Goal: Task Accomplishment & Management: Manage account settings

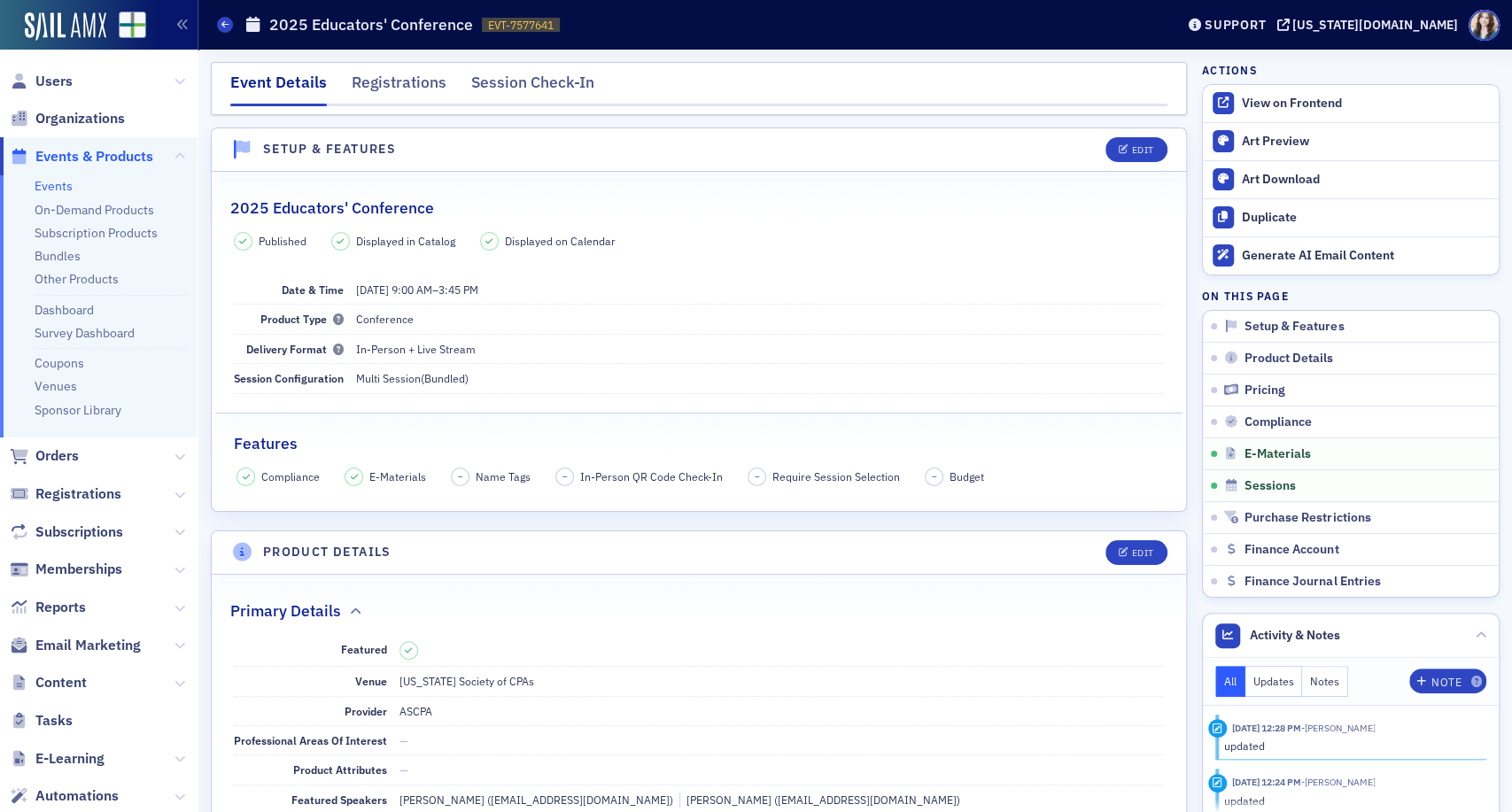
scroll to position [2733, 0]
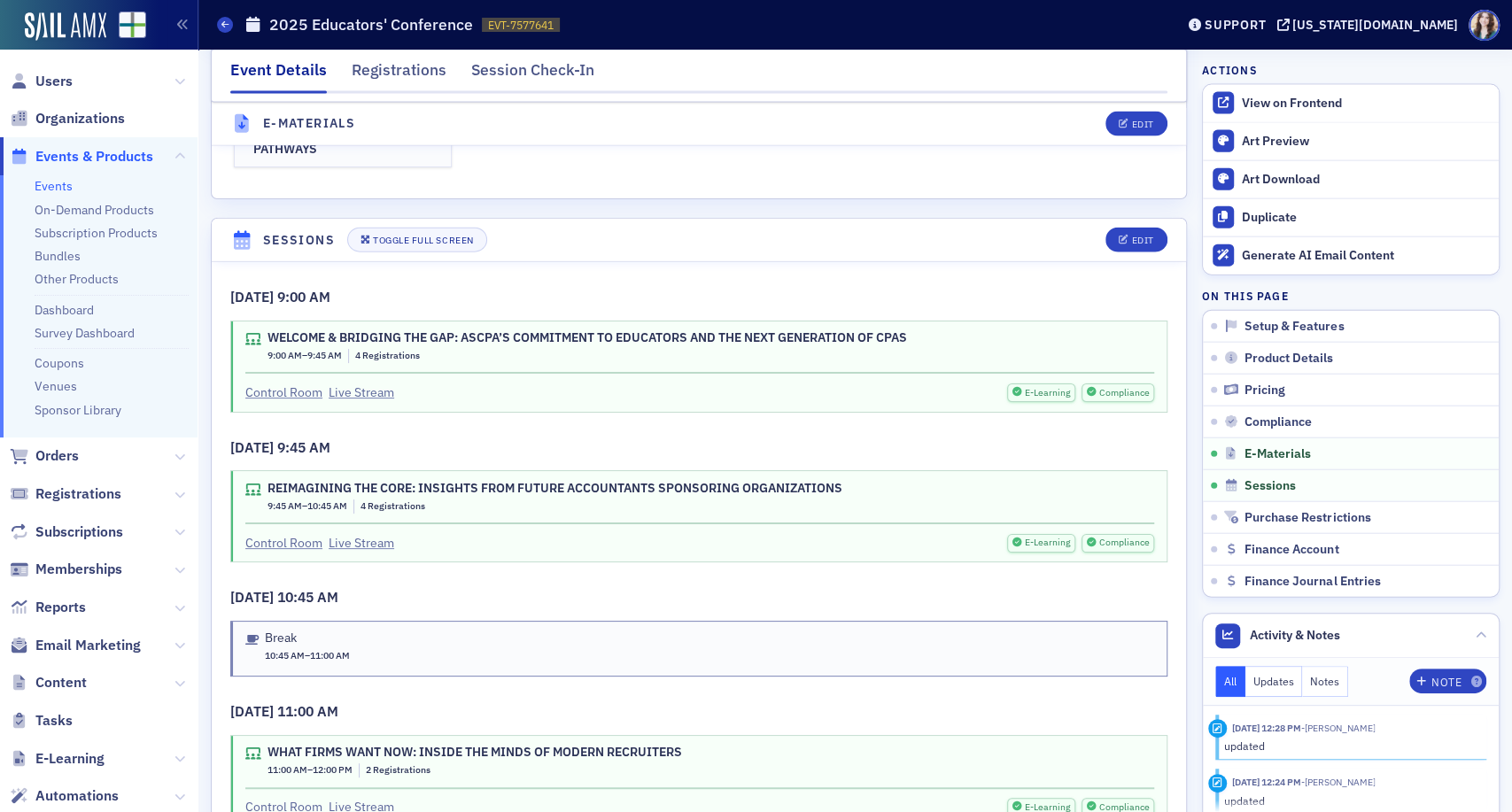
click at [651, 61] on nav "Event Details Registrations Session Check-In" at bounding box center [699, 76] width 937 height 35
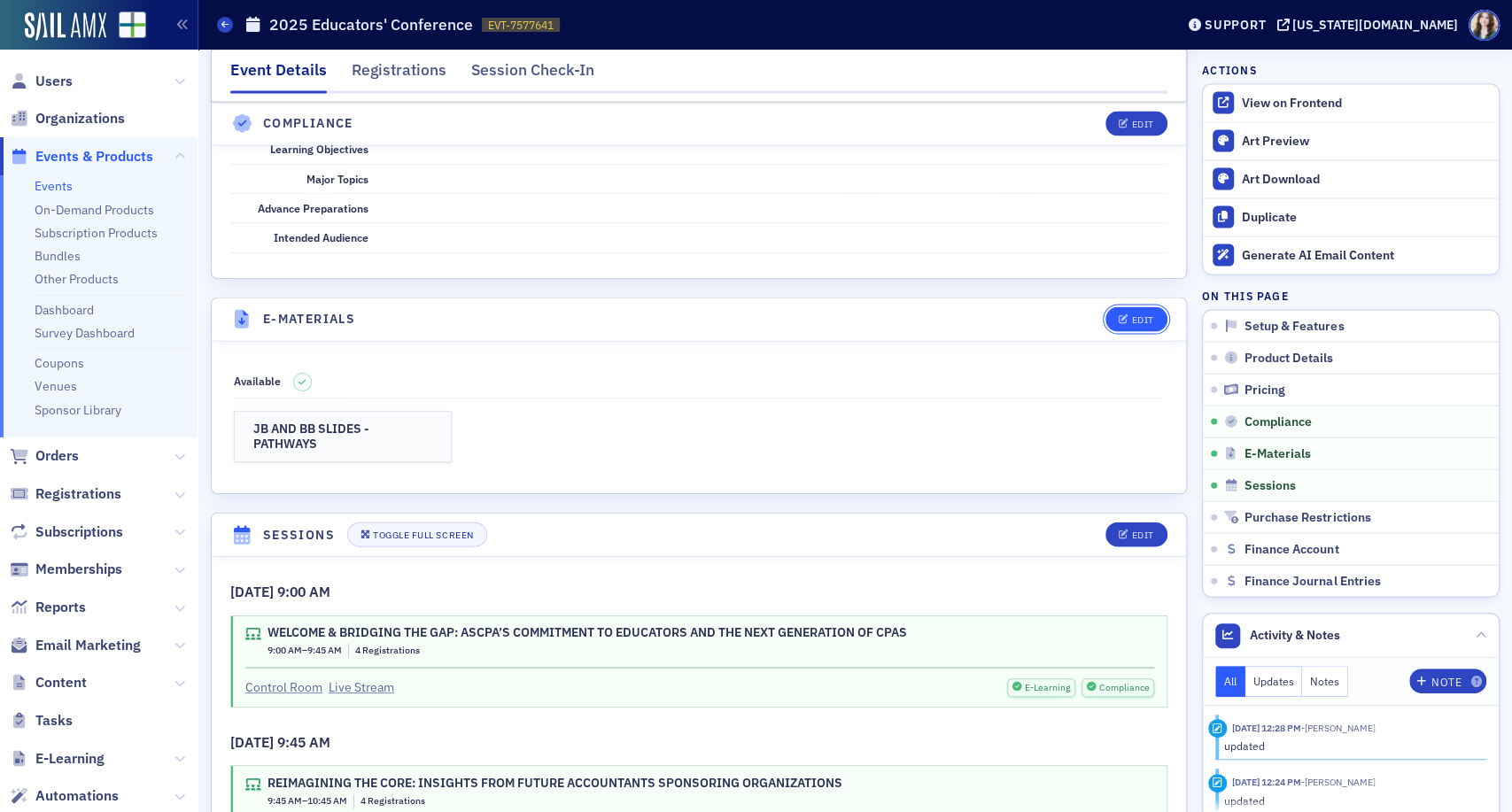
click at [1134, 316] on div "Edit" at bounding box center [1142, 321] width 23 height 10
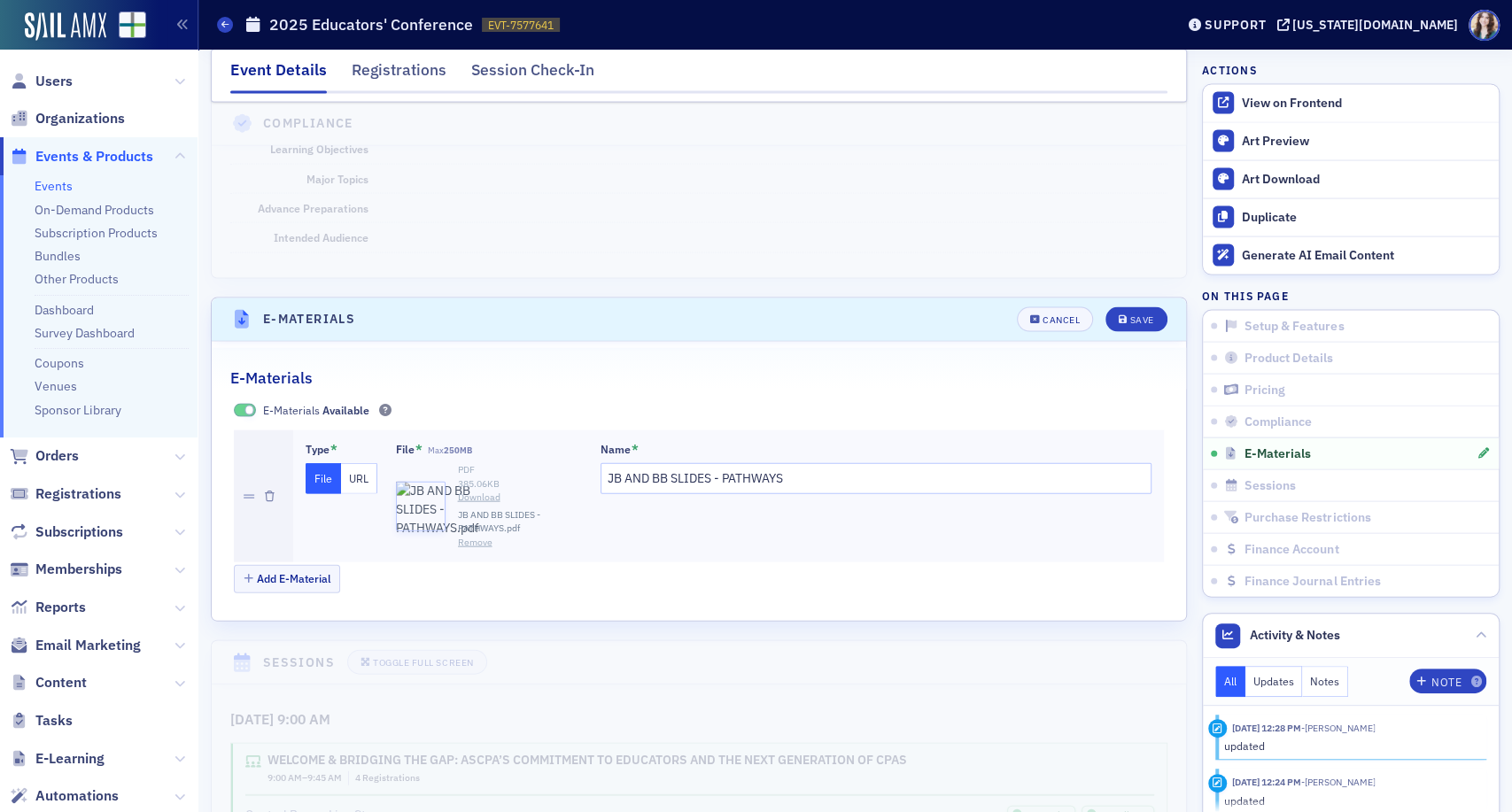
scroll to position [2536, 0]
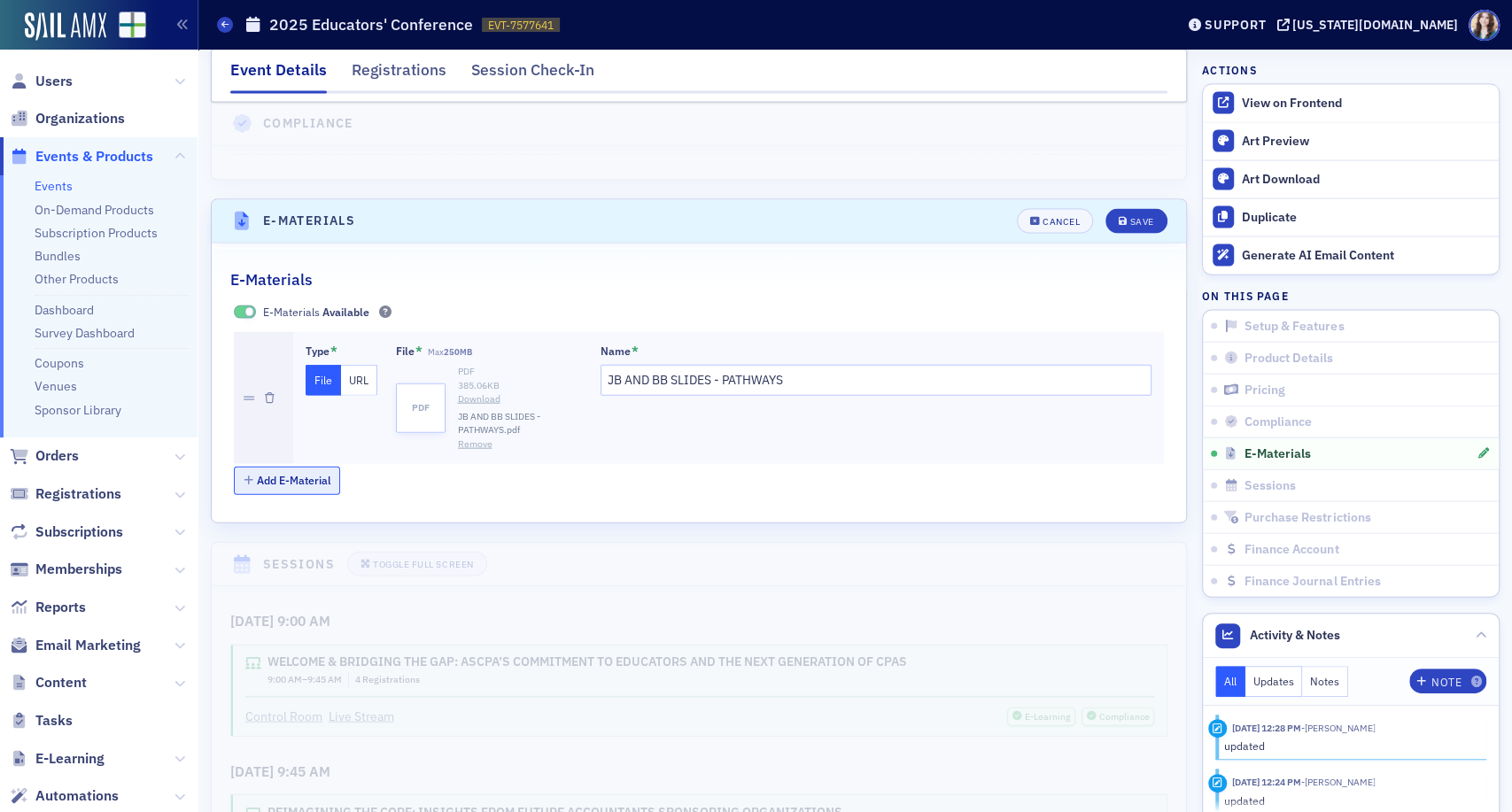
click at [327, 467] on button "Add E-Material" at bounding box center [286, 481] width 107 height 27
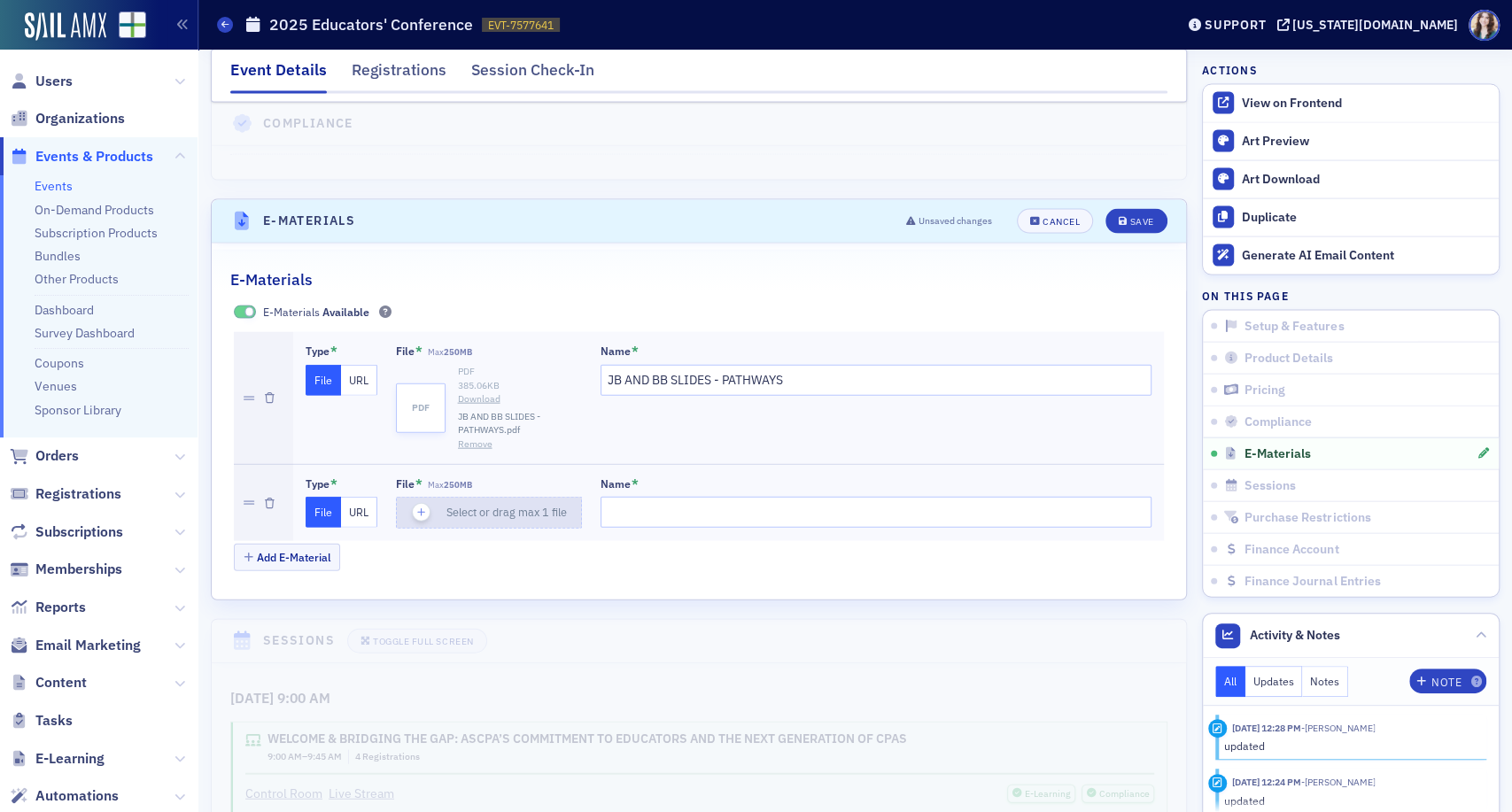
click at [529, 505] on span "Select or drag max 1 file" at bounding box center [506, 512] width 121 height 14
type input "ASCPA FASO Slides"
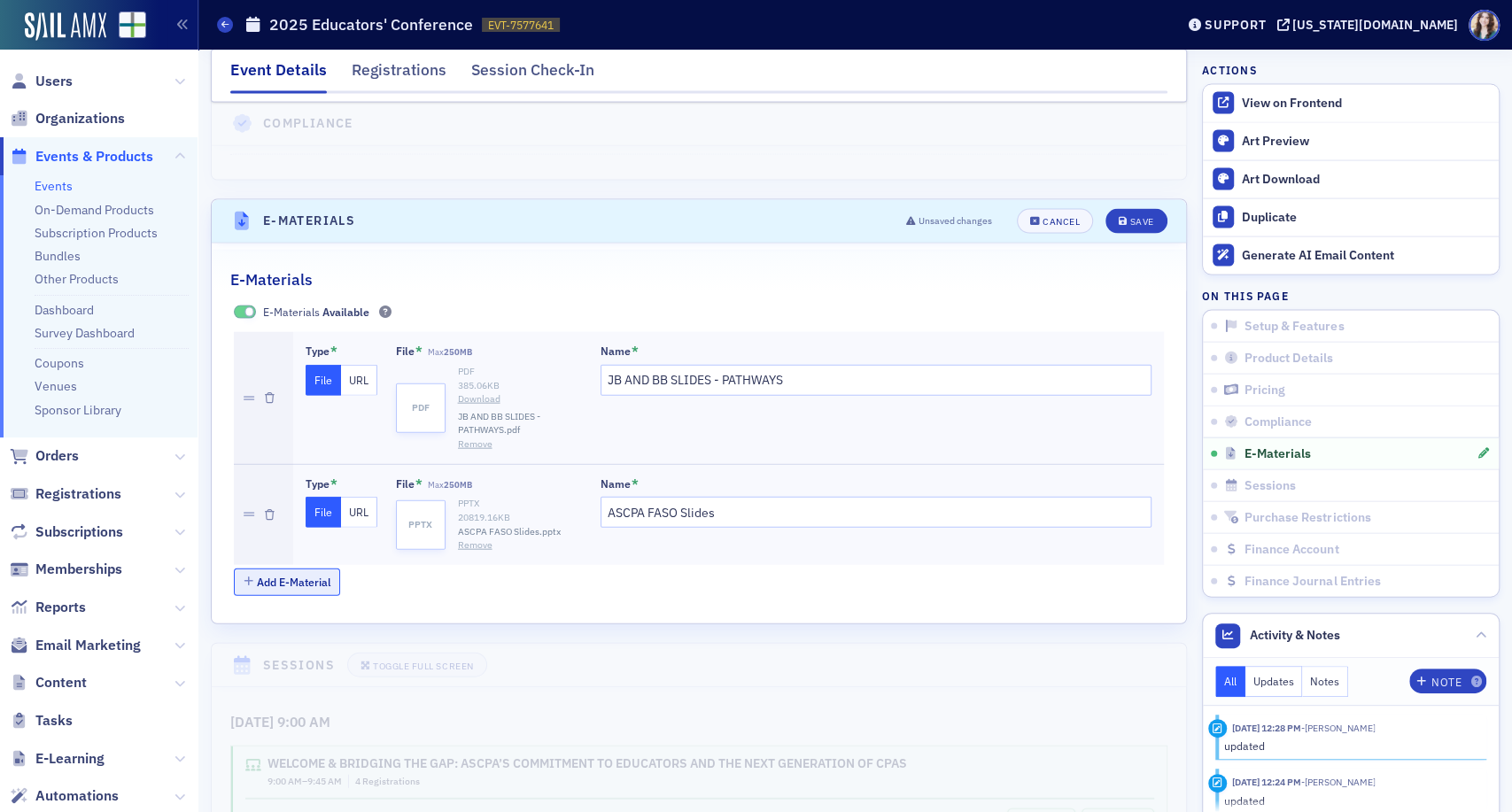
click at [324, 569] on button "Add E-Material" at bounding box center [286, 583] width 107 height 27
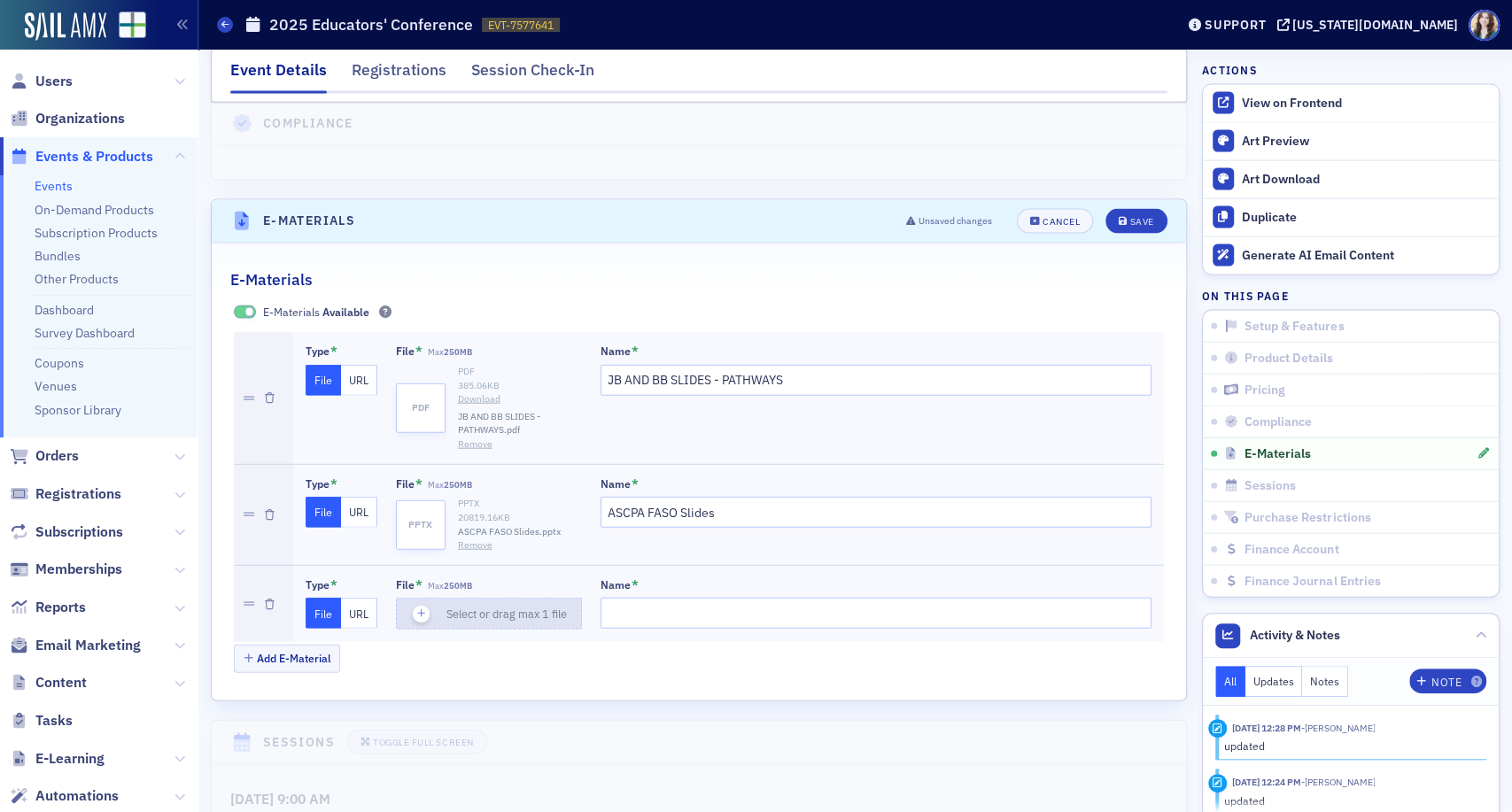
click at [425, 606] on icon "button" at bounding box center [422, 614] width 16 height 16
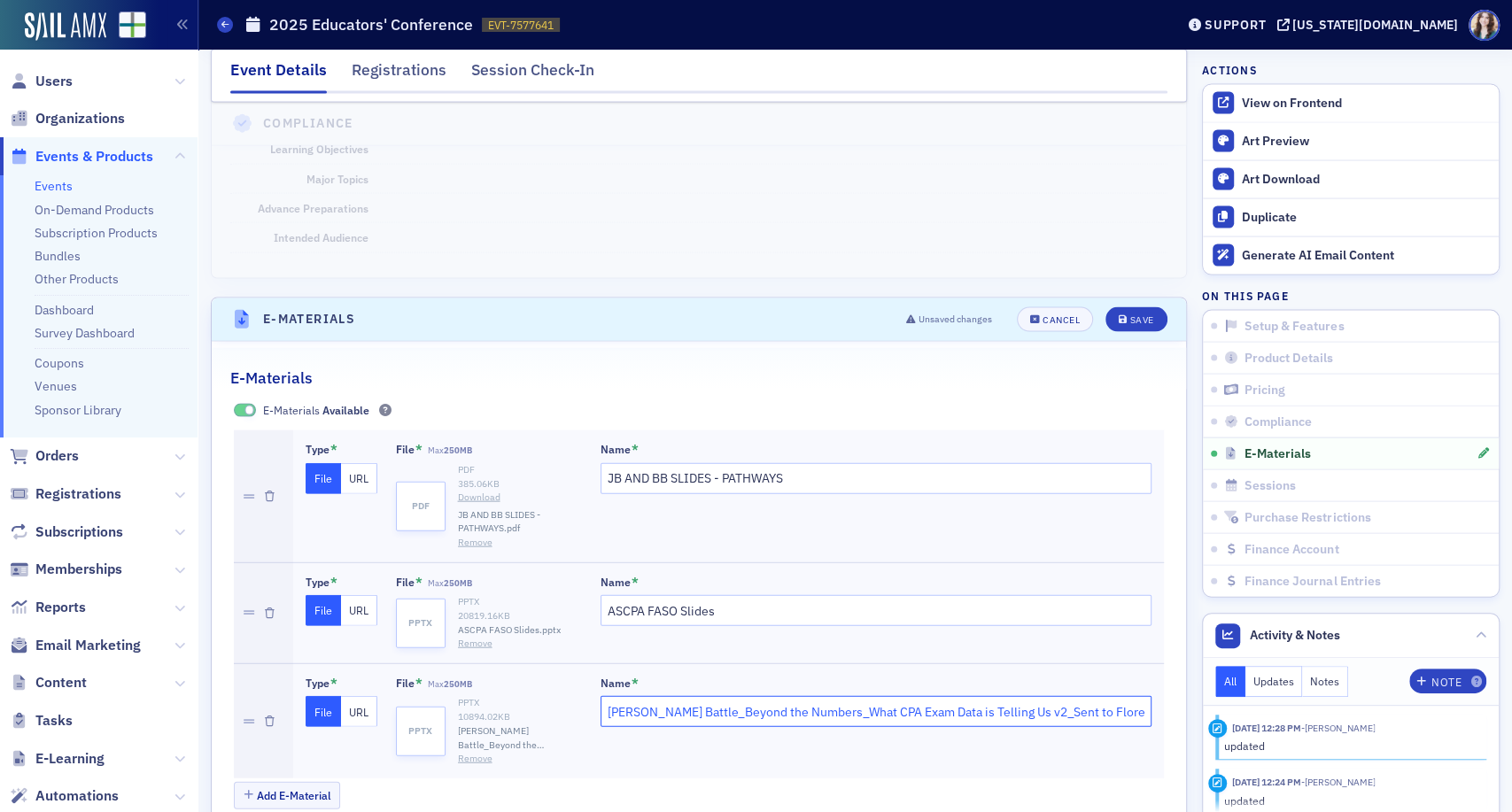
scroll to position [0, 14]
drag, startPoint x: 796, startPoint y: 619, endPoint x: 1138, endPoint y: 626, distance: 342.1
click at [1138, 665] on div "Type * File URL File * Max 250MB pptx PPTX 10894.02 KB [PERSON_NAME] Battle_Bey…" at bounding box center [729, 722] width 872 height 115
click at [941, 783] on div "Add E-Material" at bounding box center [698, 798] width 931 height 31
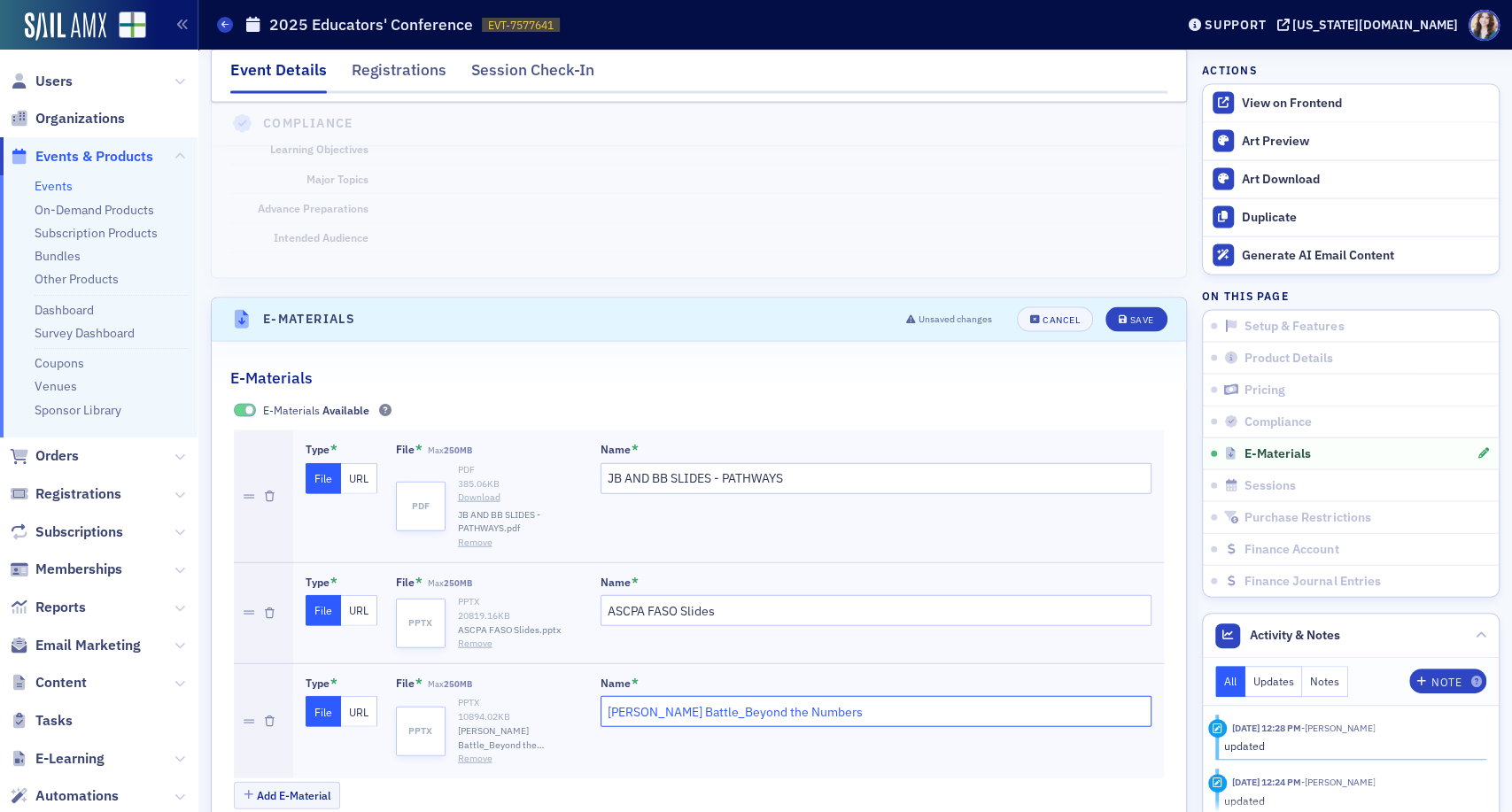
click at [679, 696] on input "[PERSON_NAME] Battle_Beyond the Numbers" at bounding box center [877, 712] width 552 height 31
type input "[PERSON_NAME]-Beyond the Numbers"
click at [1132, 307] on button "Save" at bounding box center [1135, 319] width 61 height 25
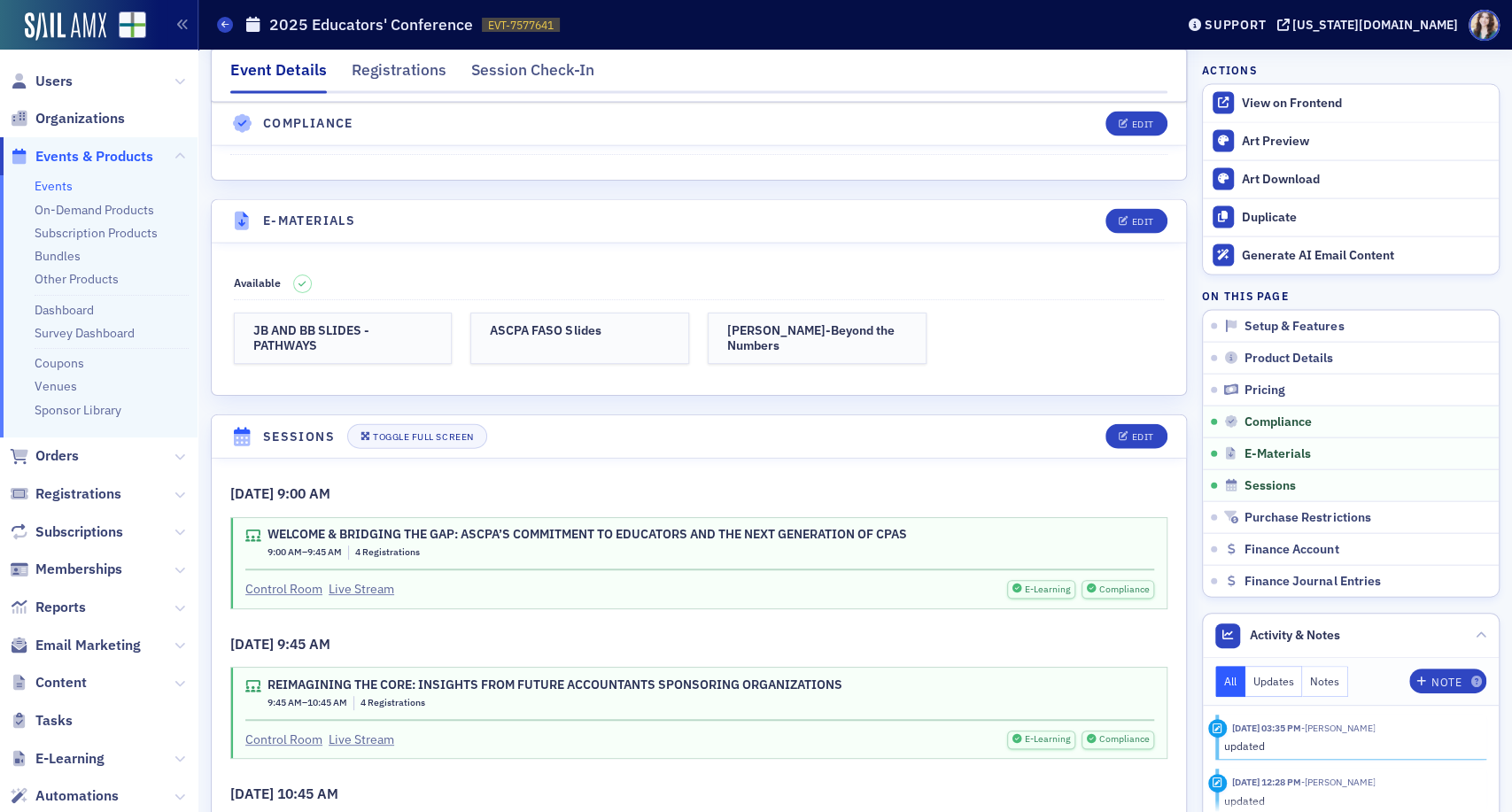
scroll to position [2530, 0]
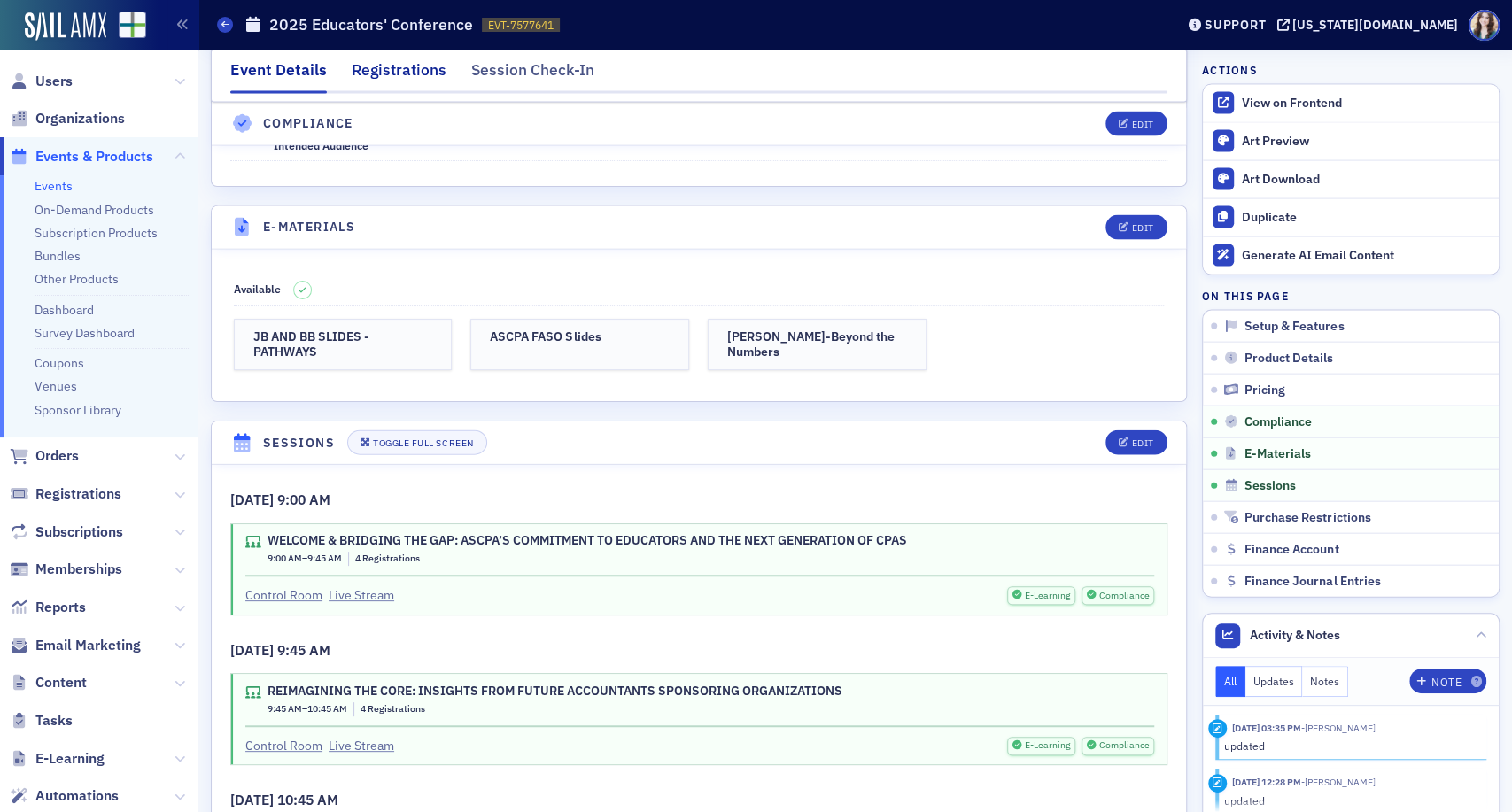
click at [411, 73] on div "Registrations" at bounding box center [399, 75] width 95 height 32
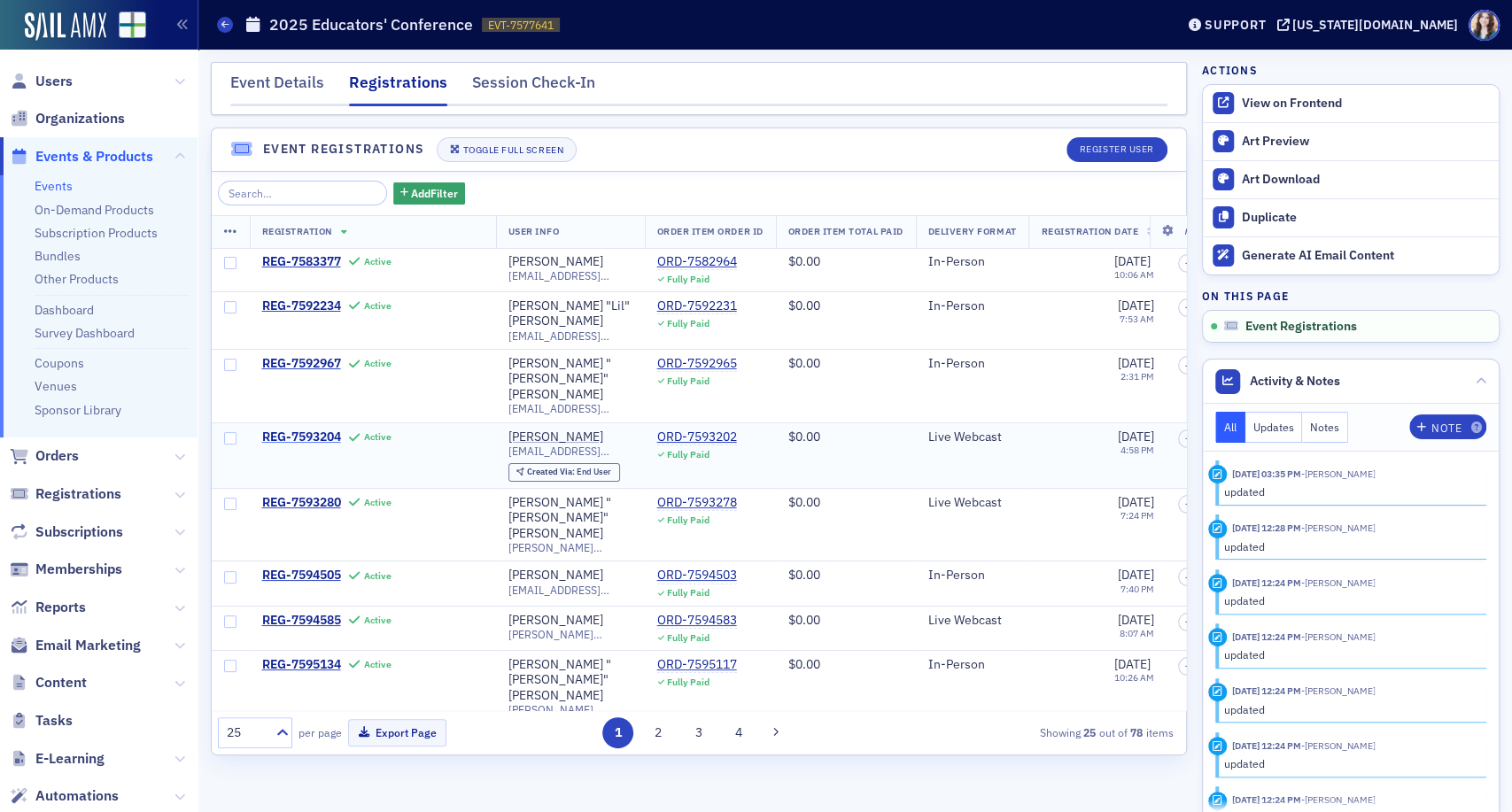
click at [334, 430] on span "REG-7593204" at bounding box center [301, 437] width 78 height 16
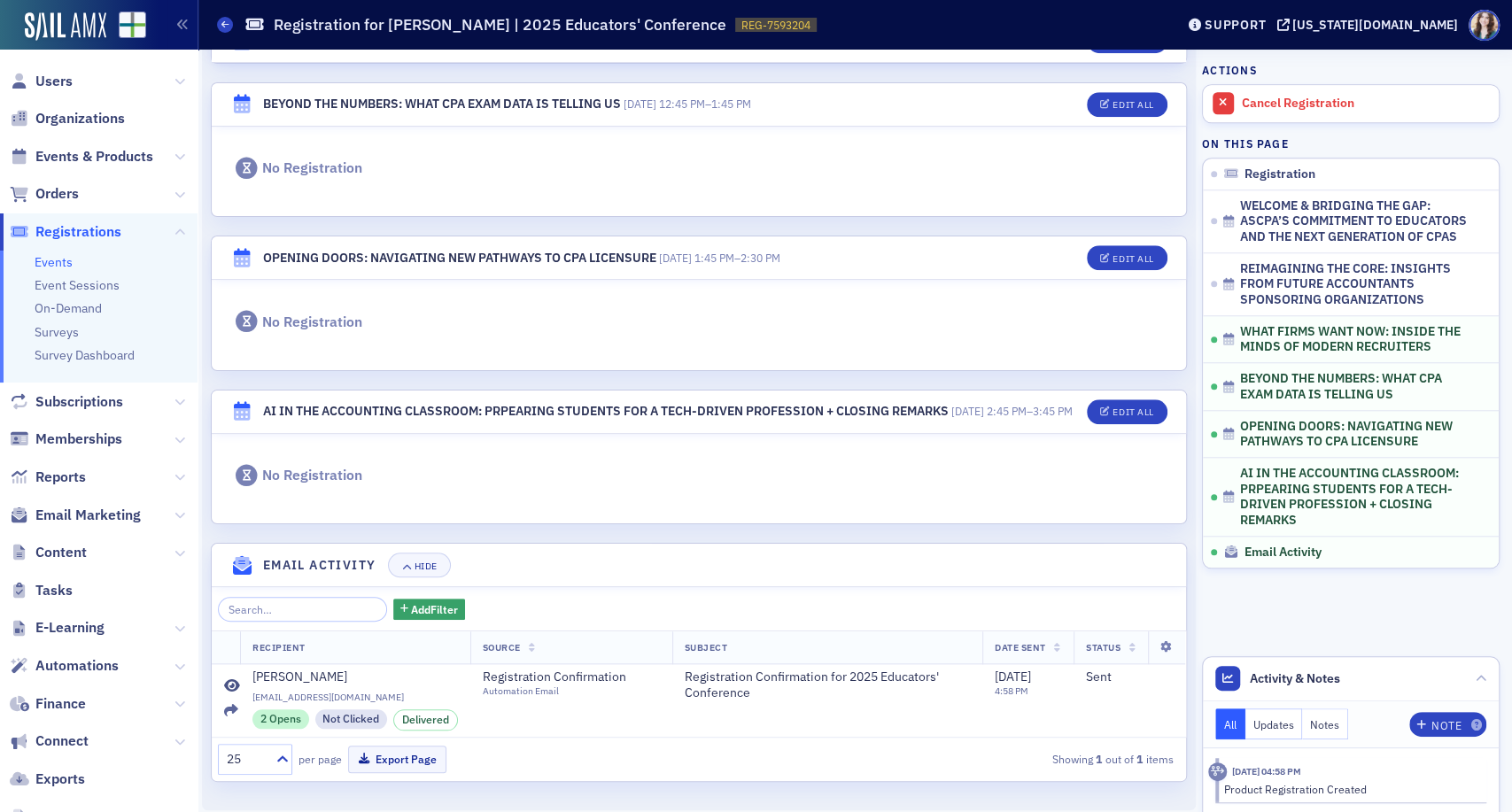
scroll to position [1006, 0]
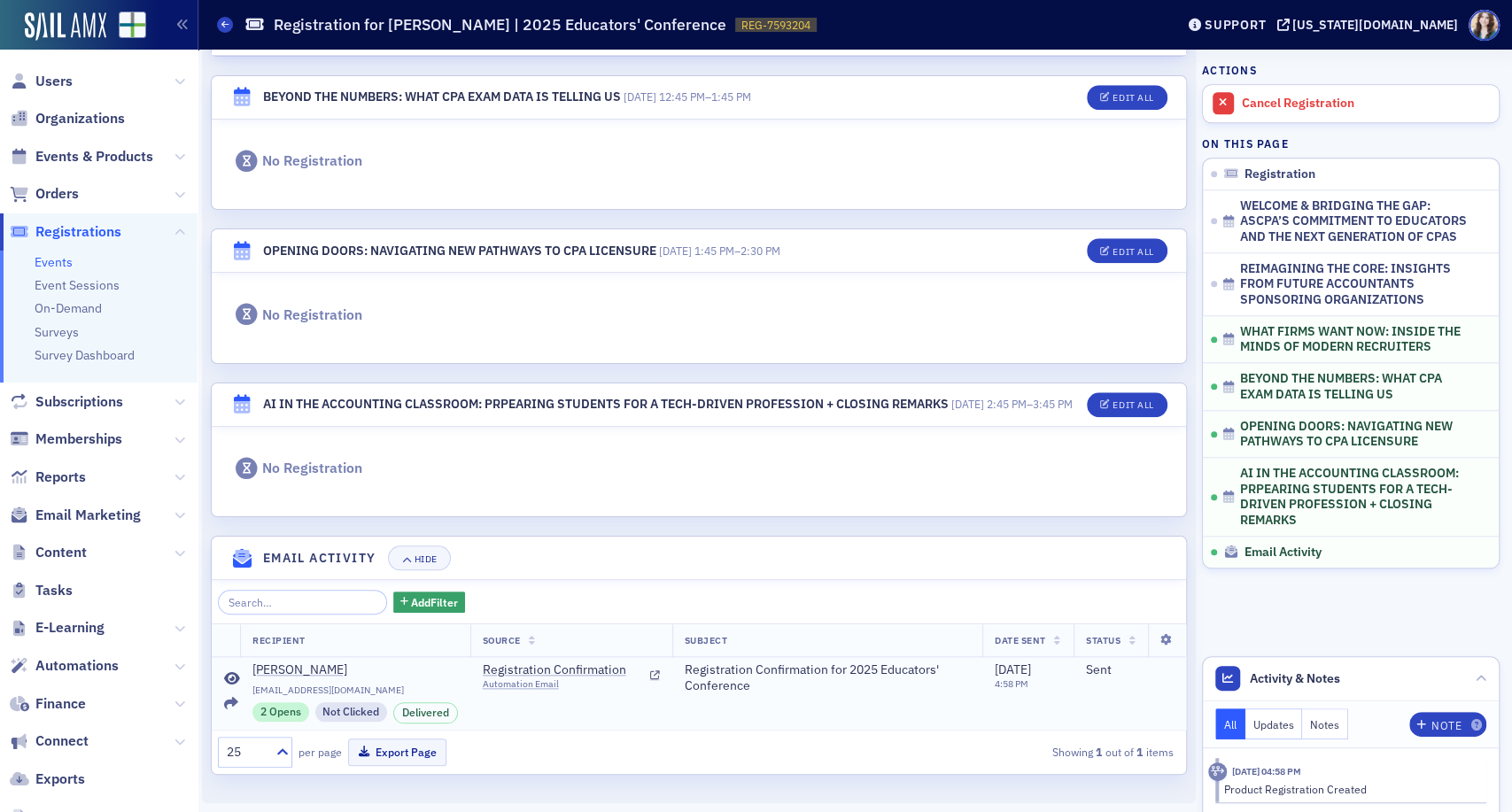
click at [232, 674] on icon at bounding box center [232, 680] width 16 height 14
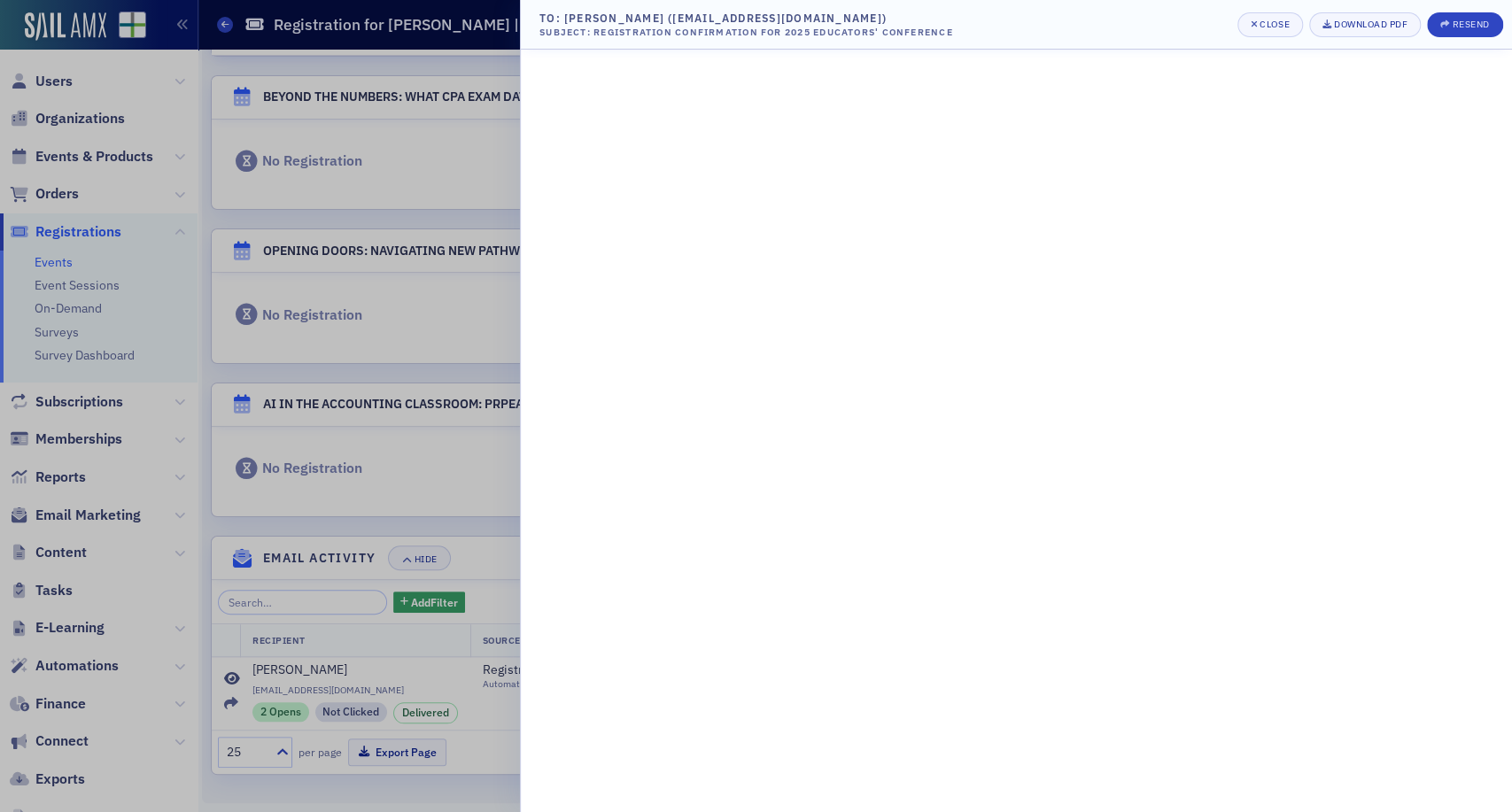
click at [503, 335] on div at bounding box center [756, 406] width 1512 height 812
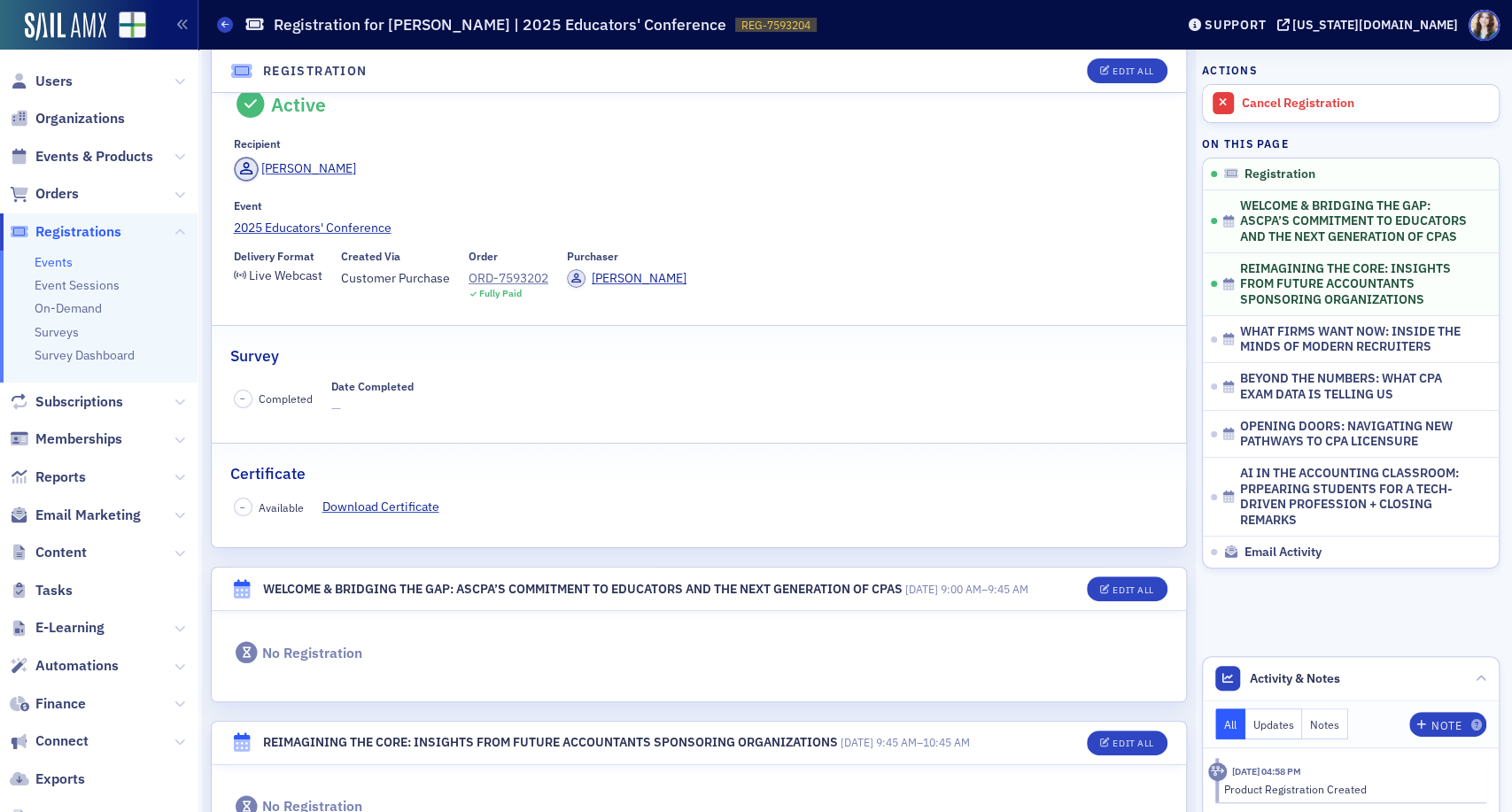
scroll to position [0, 0]
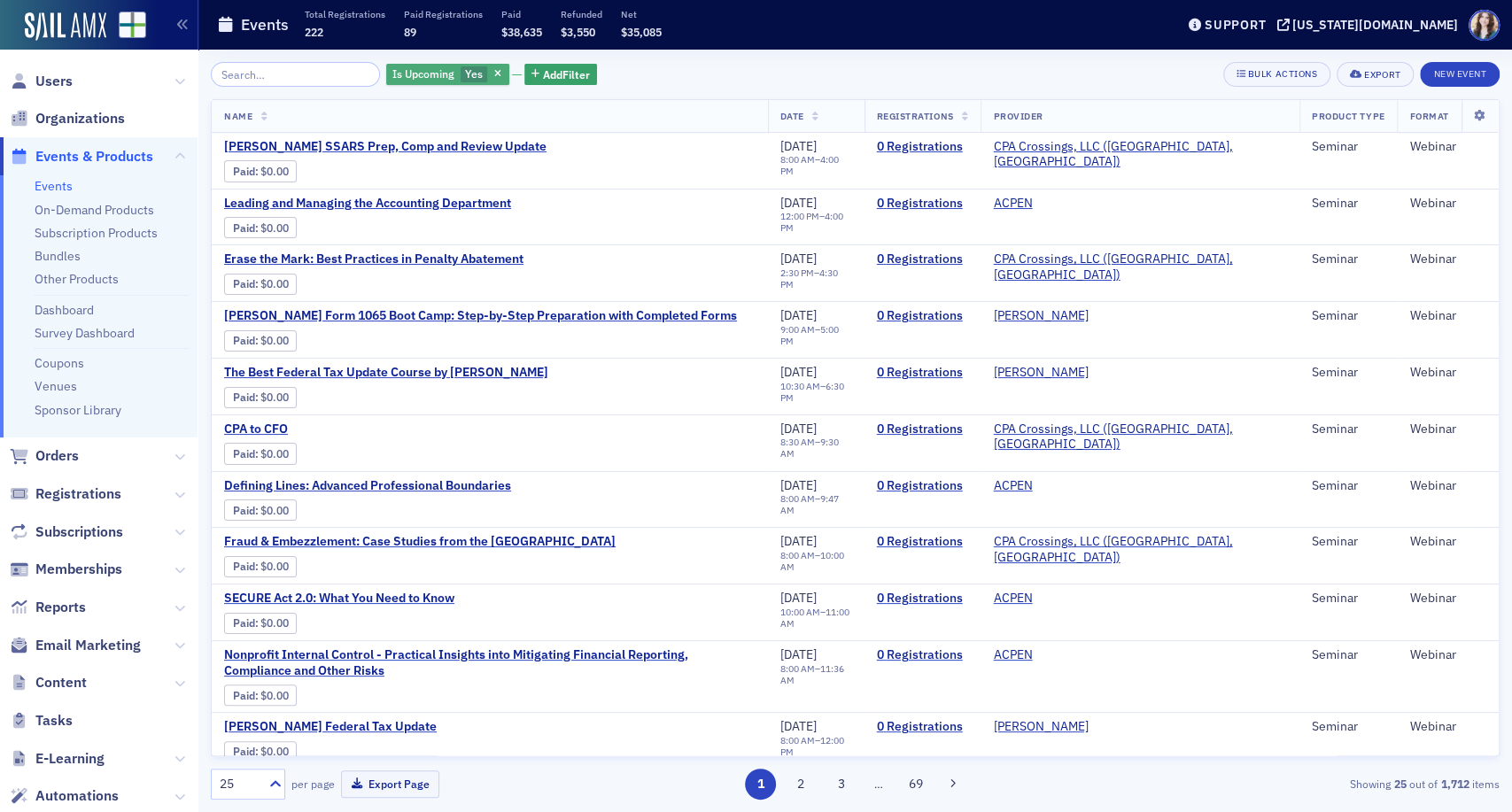
click at [463, 72] on span "Yes" at bounding box center [475, 75] width 27 height 17
click at [557, 73] on input "No" at bounding box center [556, 75] width 16 height 16
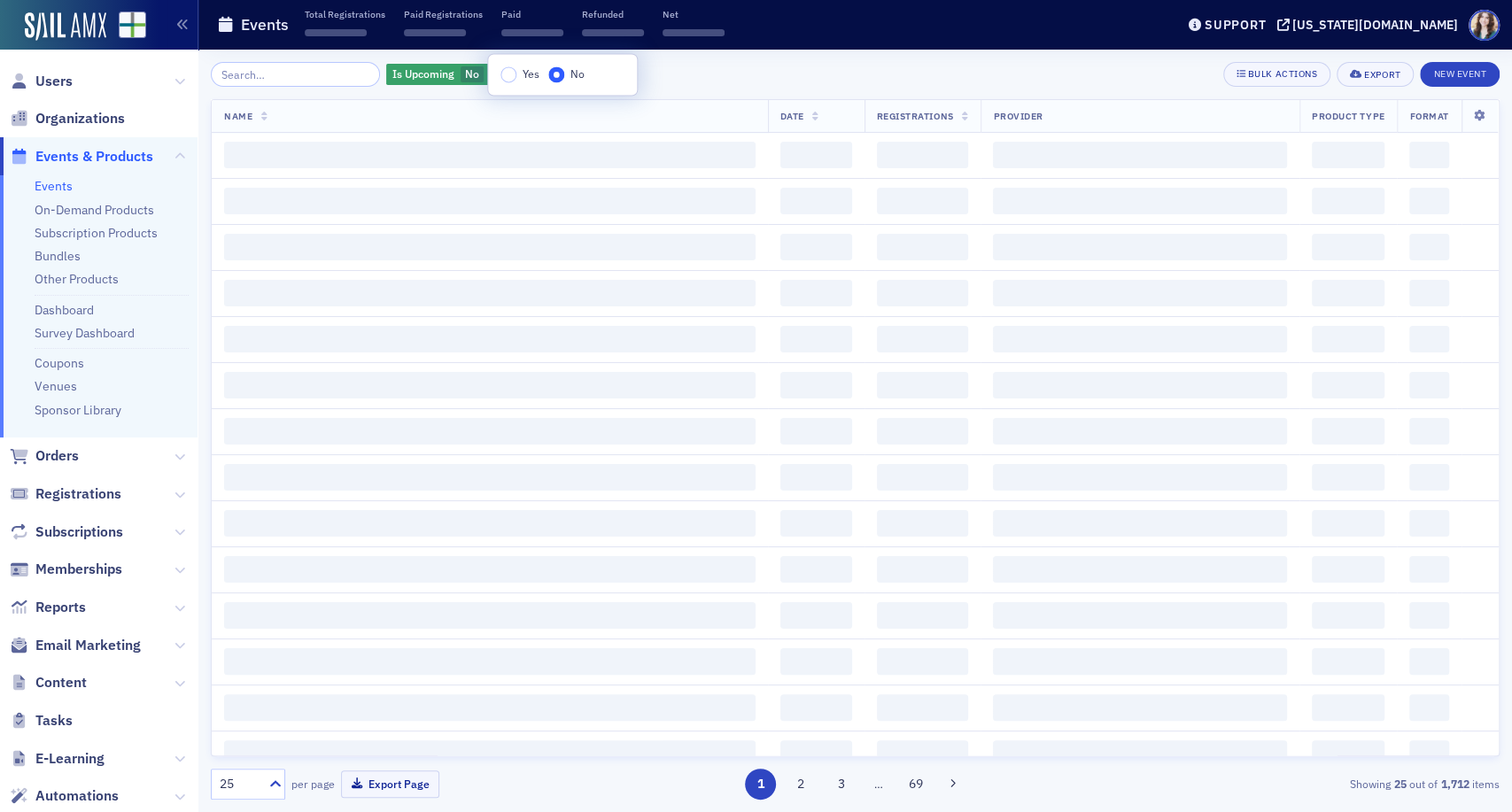
click at [695, 66] on div "Is Upcoming No Add Filter Bulk Actions Export New Event" at bounding box center [855, 74] width 1288 height 25
click at [539, 73] on span "Add Filter" at bounding box center [563, 75] width 47 height 16
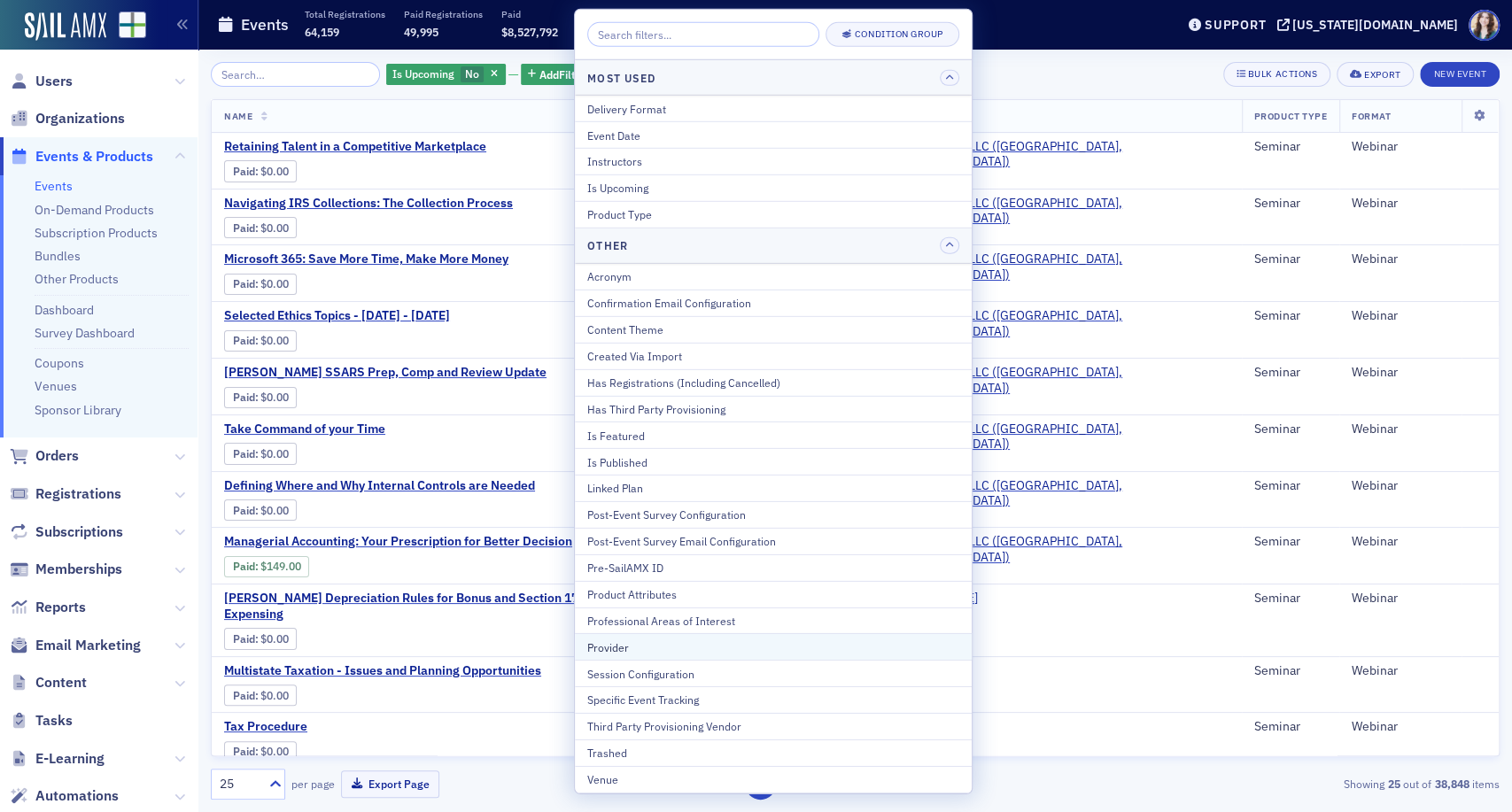
click at [648, 641] on div "Provider" at bounding box center [773, 646] width 372 height 16
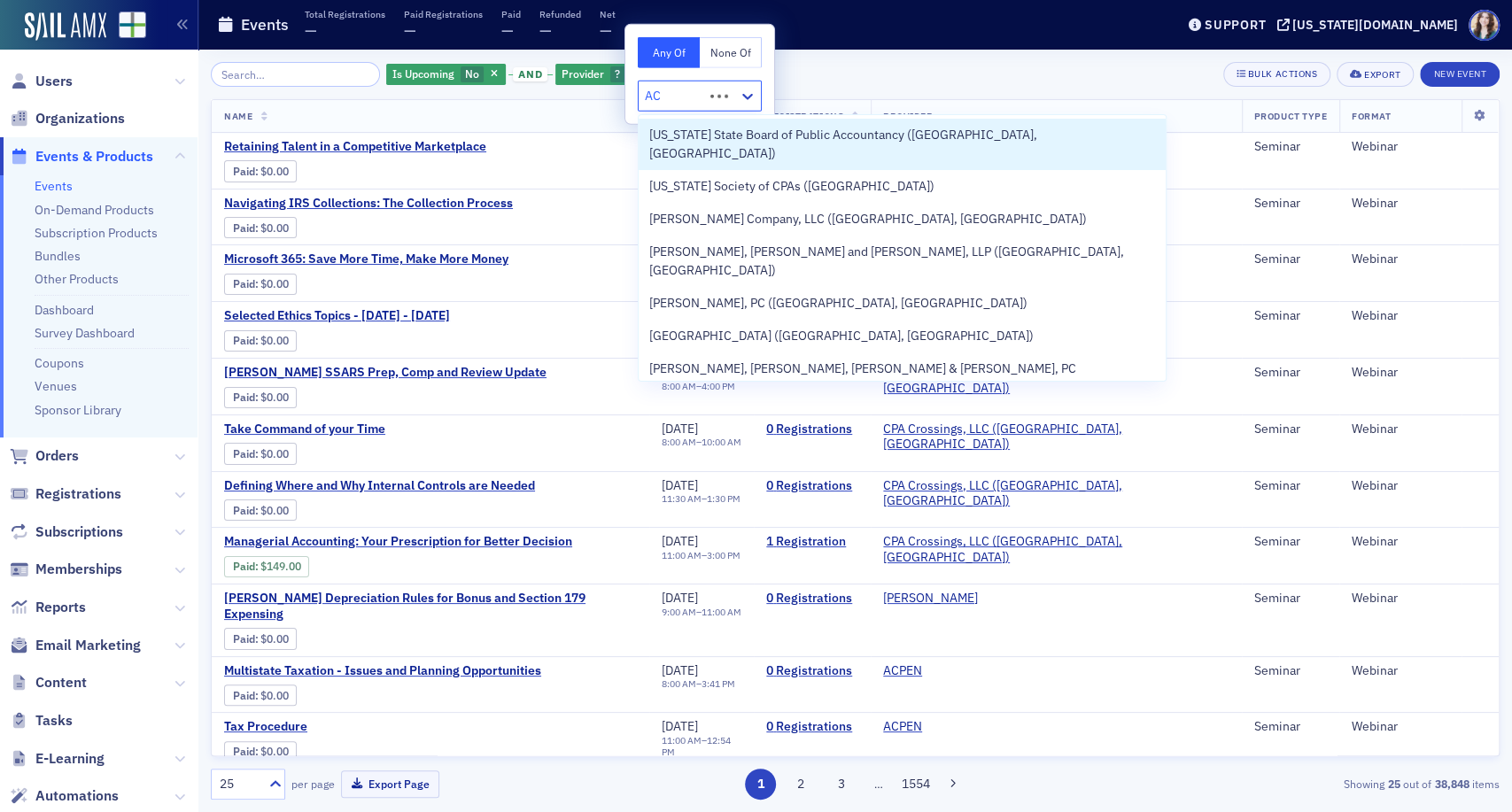
type input "ACP"
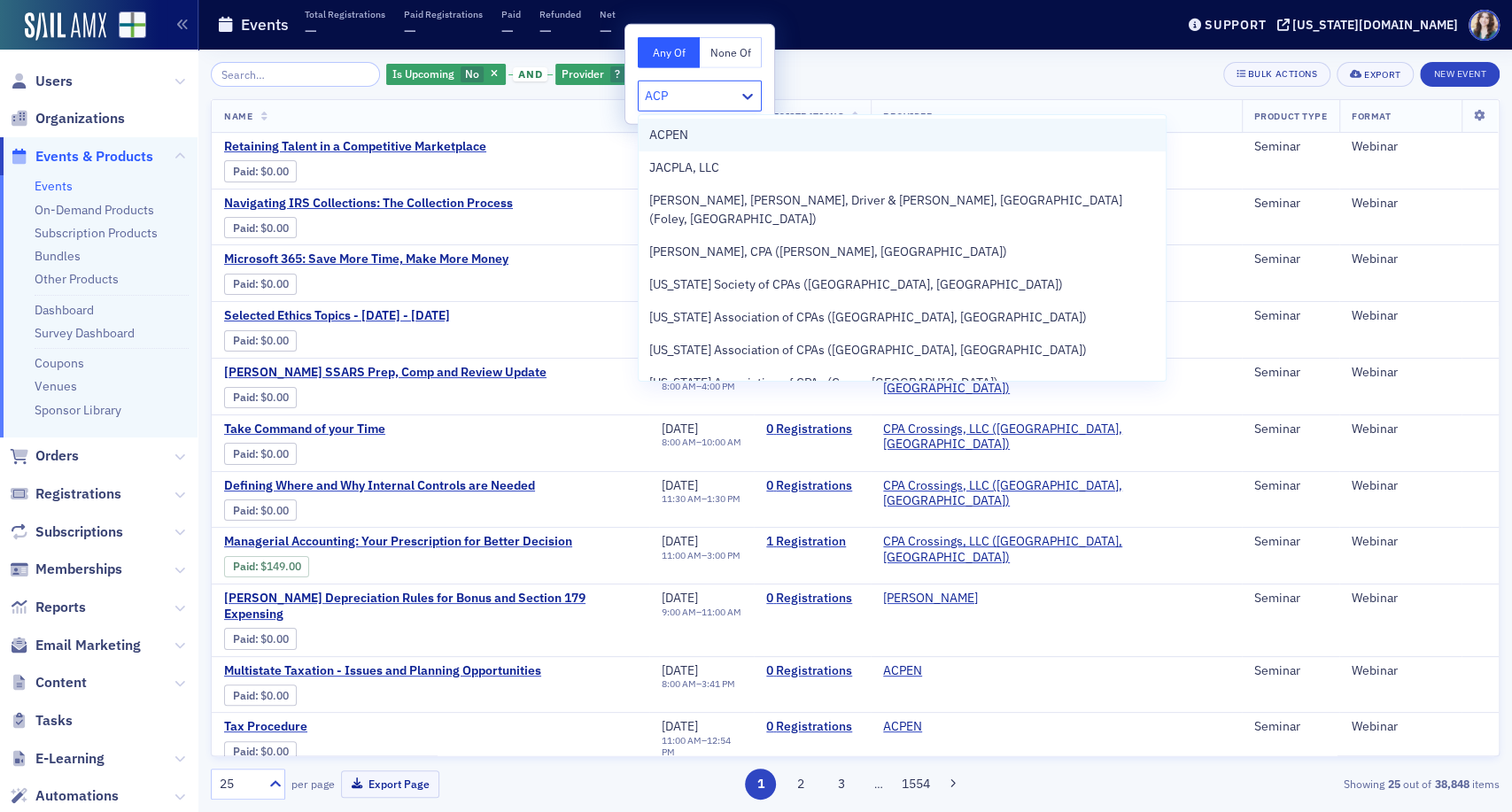
click at [701, 133] on div "ACPEN" at bounding box center [902, 134] width 506 height 19
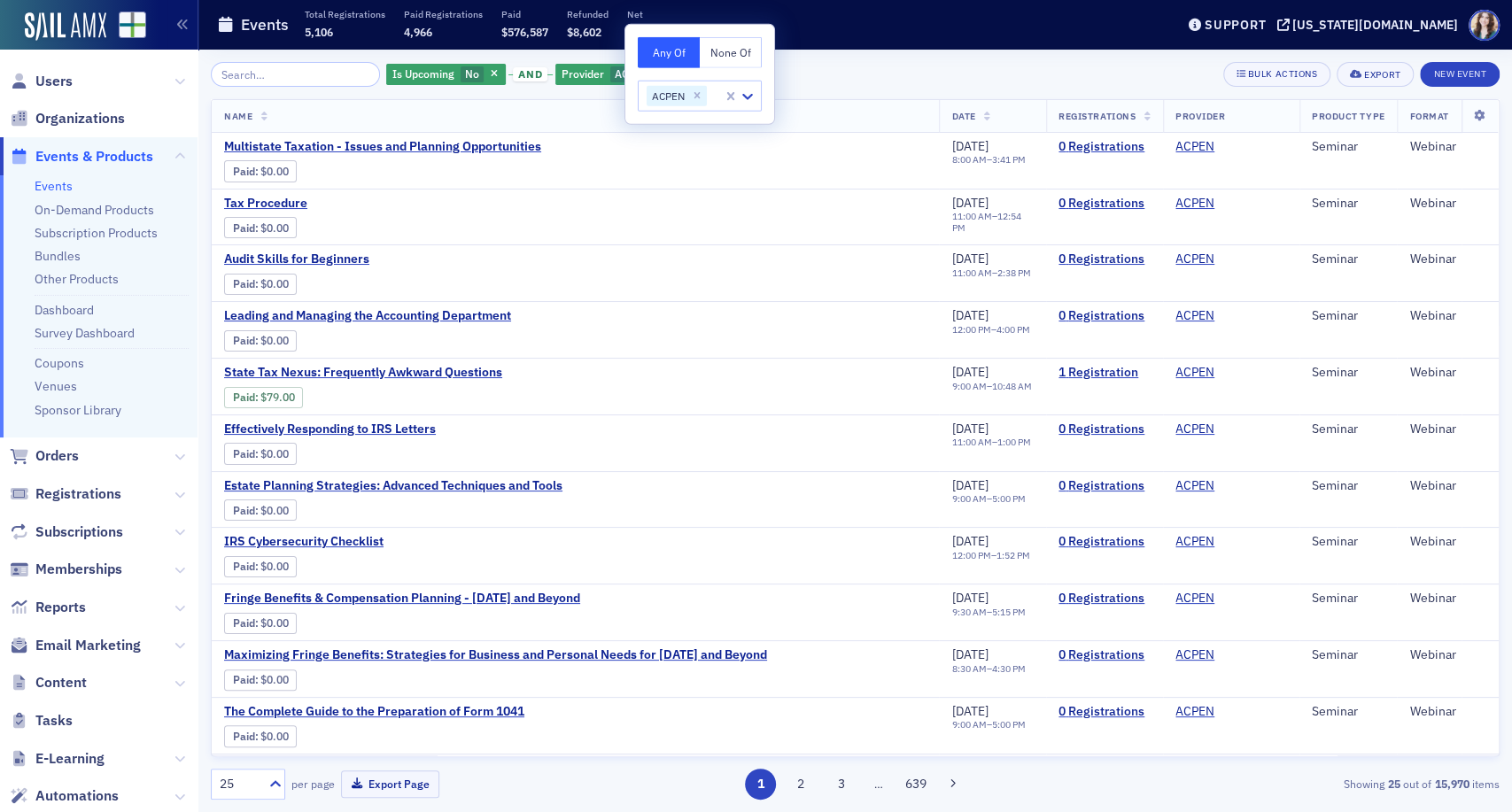
click at [794, 69] on div "Is Upcoming No and Provider ACPEN Add Filter Bulk Actions Export New Event" at bounding box center [855, 74] width 1288 height 25
click at [716, 73] on span "Add Filter" at bounding box center [734, 75] width 47 height 16
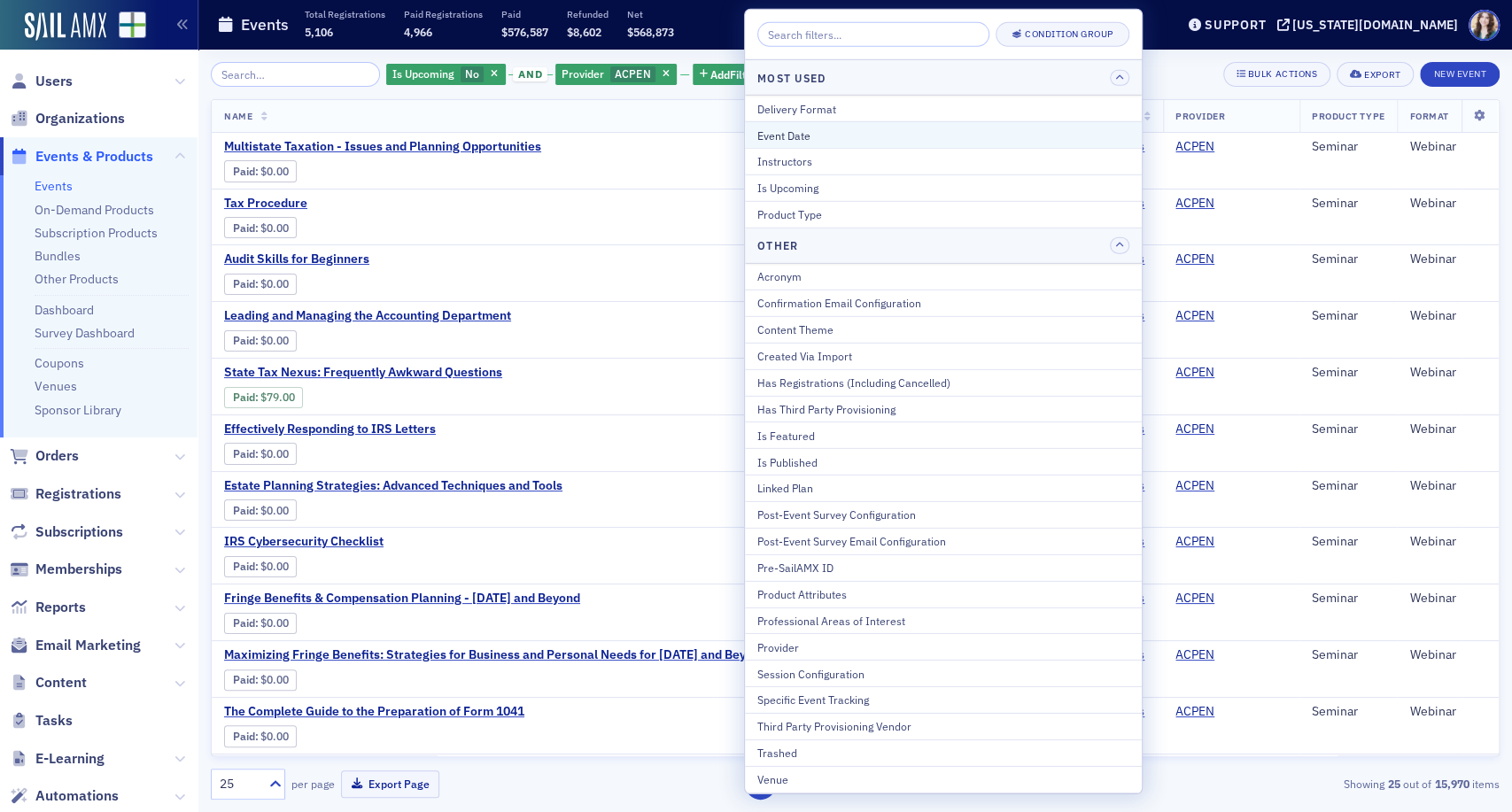
click at [865, 129] on div "Event Date" at bounding box center [942, 134] width 372 height 16
select select "9"
select select "2025"
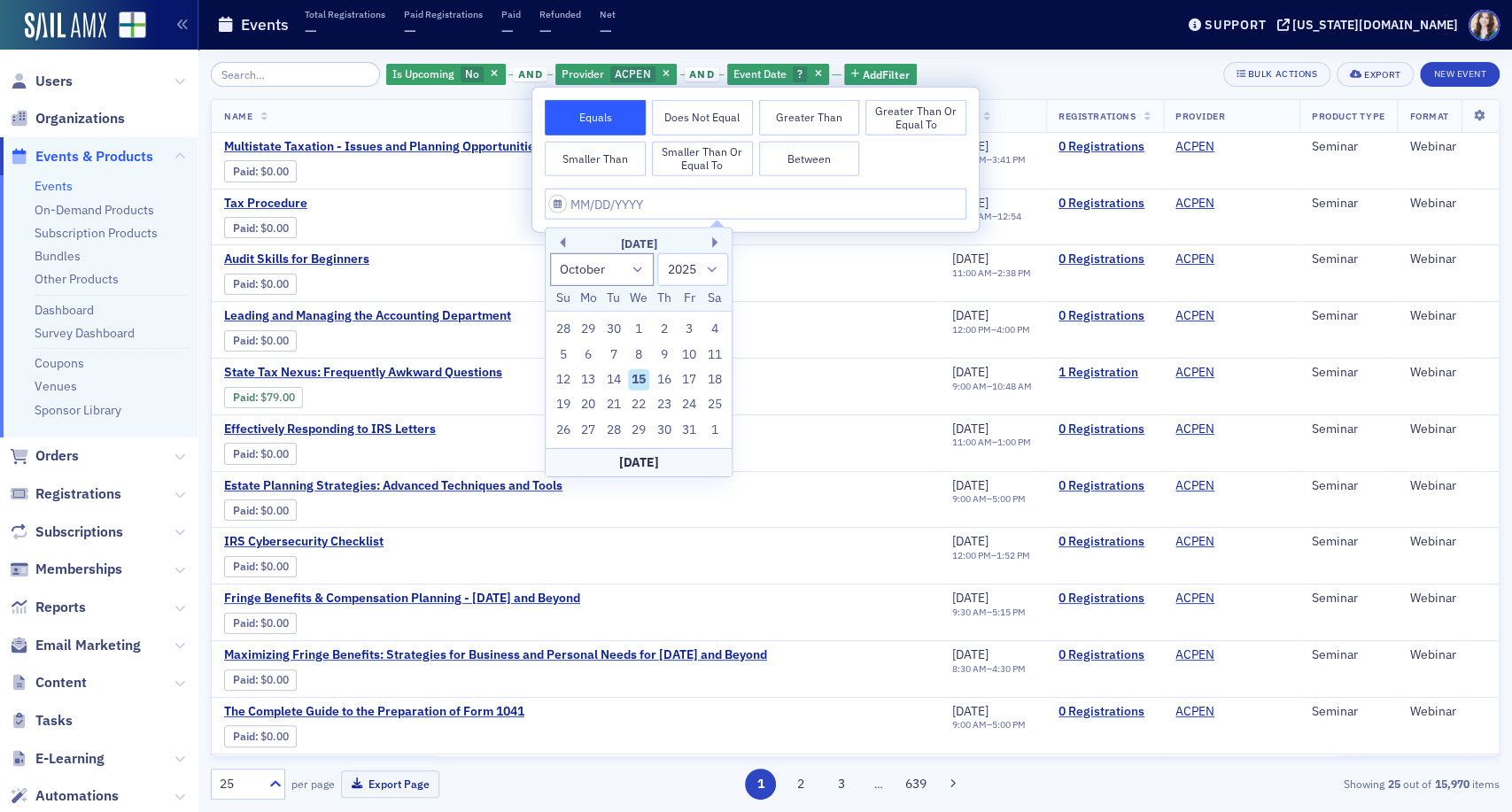
click at [792, 165] on button "Between" at bounding box center [809, 159] width 101 height 35
select select "9"
select select "2025"
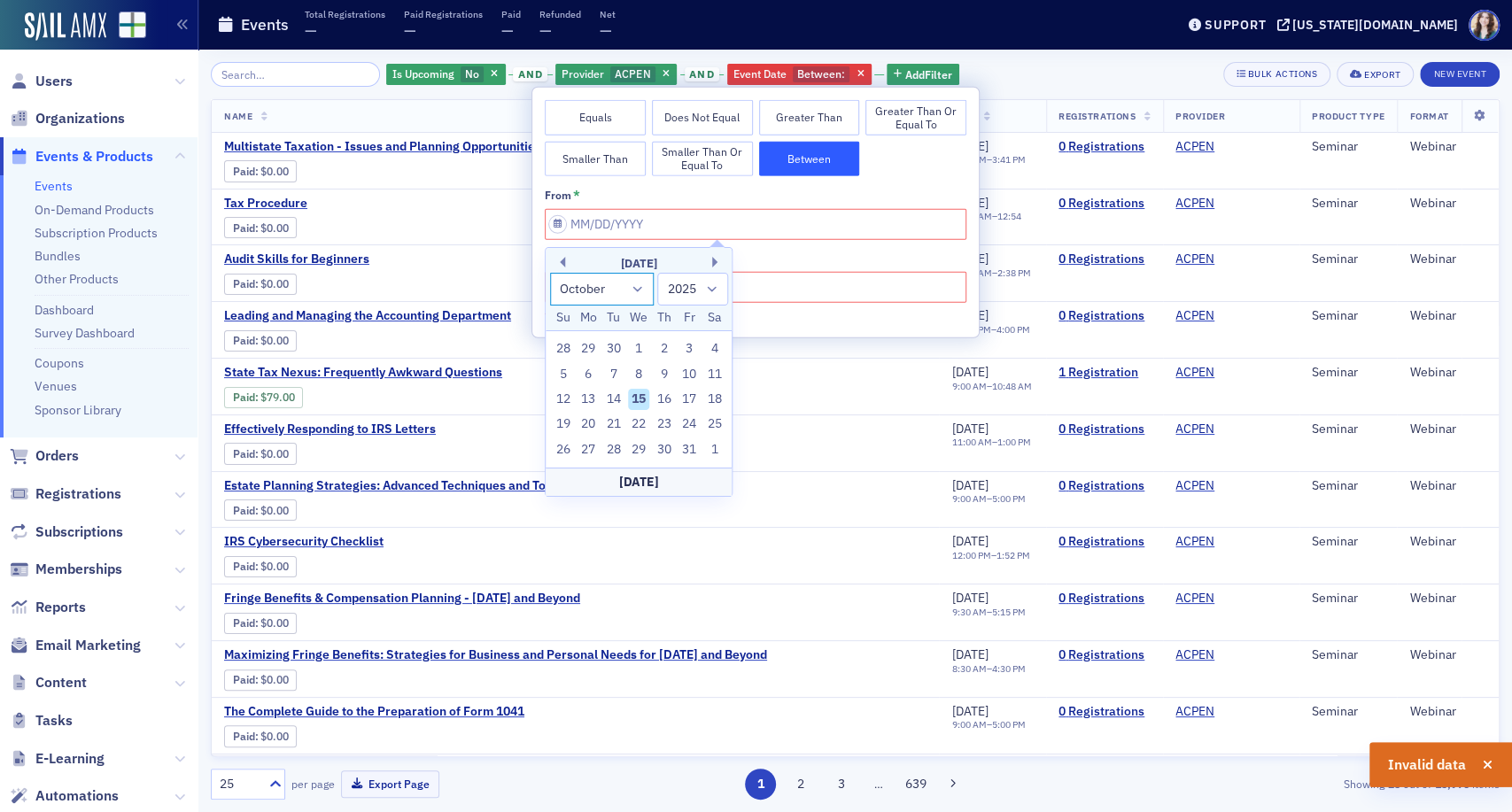
click at [628, 284] on select "January February March April May June July August September October November De…" at bounding box center [602, 288] width 105 height 32
select select "7"
click at [550, 273] on select "January February March April May June July August September October November De…" at bounding box center [602, 288] width 105 height 32
click at [687, 344] on div "1" at bounding box center [689, 349] width 22 height 22
type input "[DATE]"
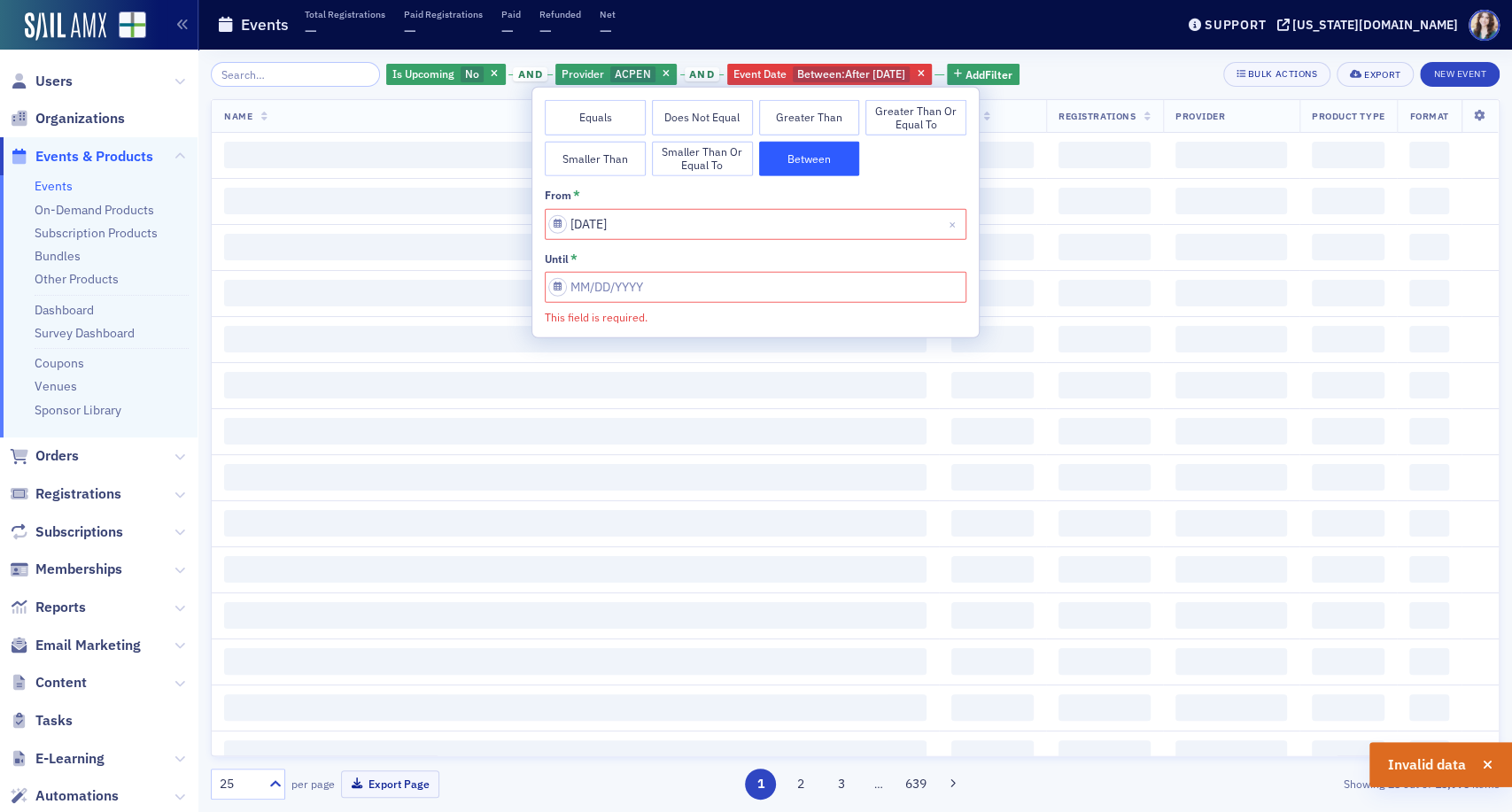
select select "9"
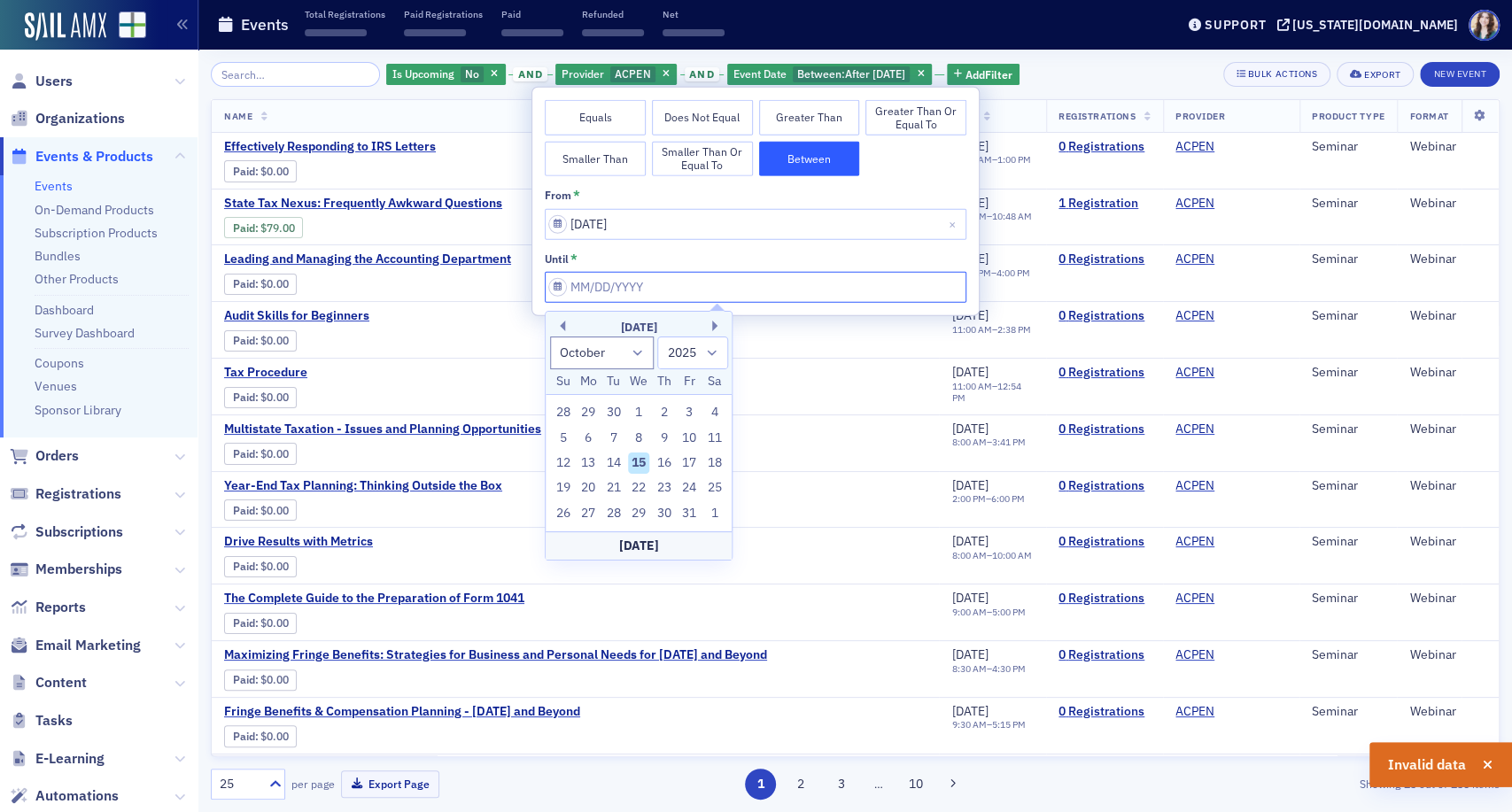
click at [699, 279] on input "from *" at bounding box center [756, 287] width 422 height 31
click at [664, 225] on input "[DATE]" at bounding box center [756, 224] width 422 height 31
select select "7"
select select "2025"
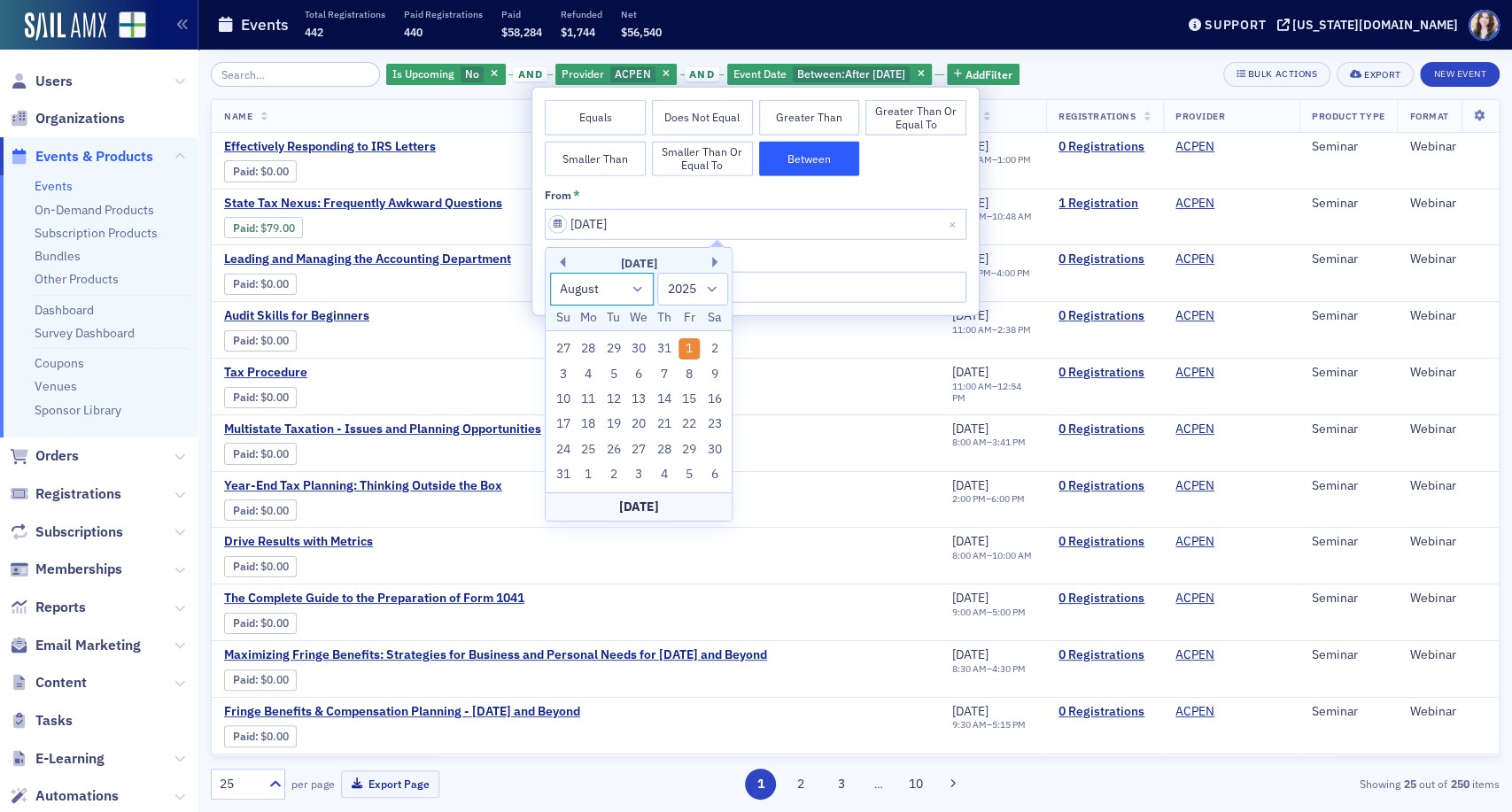
click at [632, 288] on select "January February March April May June July August September October November De…" at bounding box center [602, 288] width 105 height 32
select select "8"
click at [550, 273] on select "January February March April May June July August September October November De…" at bounding box center [602, 288] width 105 height 32
click at [589, 346] on div "1" at bounding box center [588, 349] width 22 height 22
type input "[DATE]"
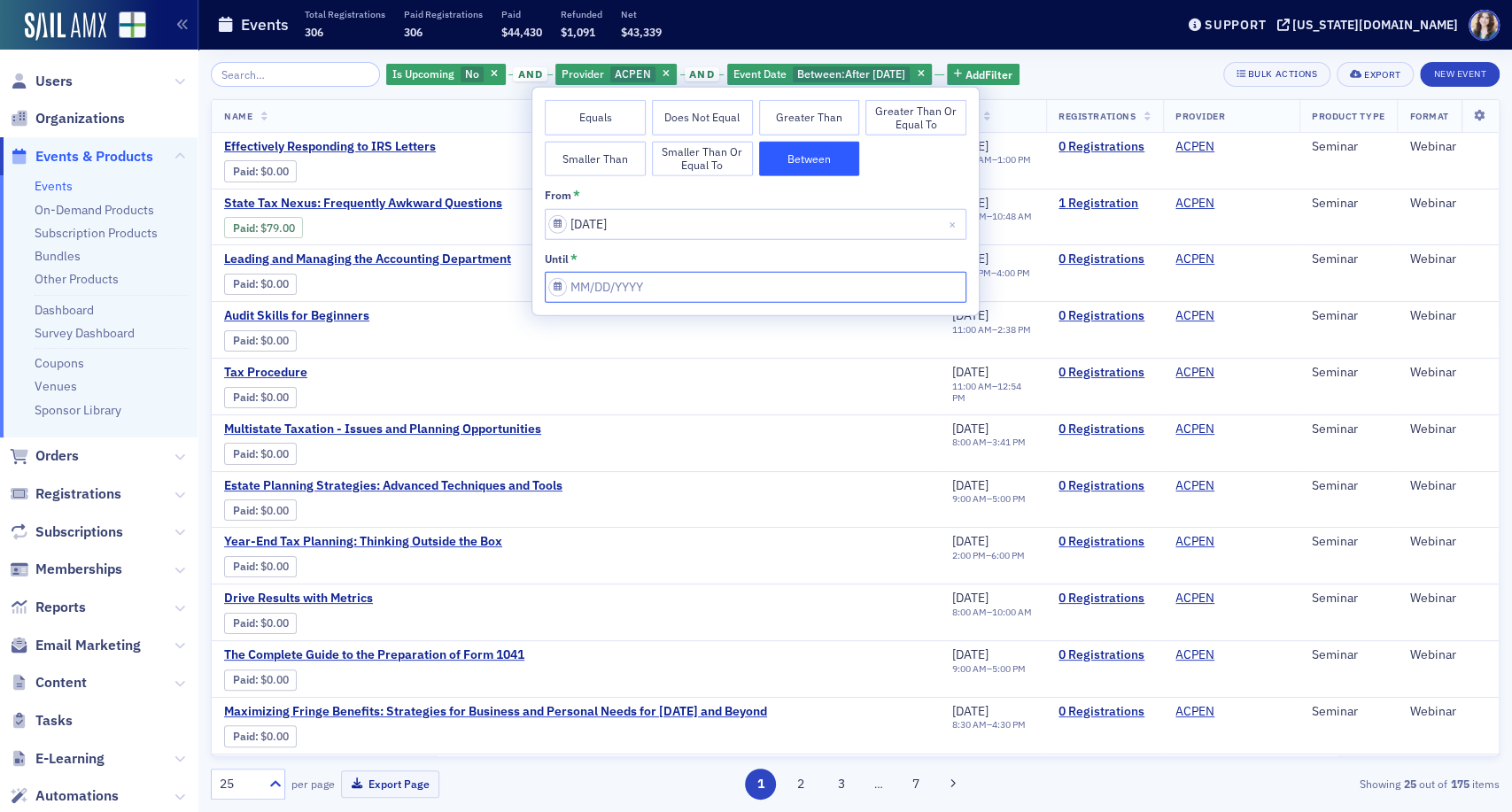
click at [702, 296] on input "from *" at bounding box center [756, 287] width 422 height 31
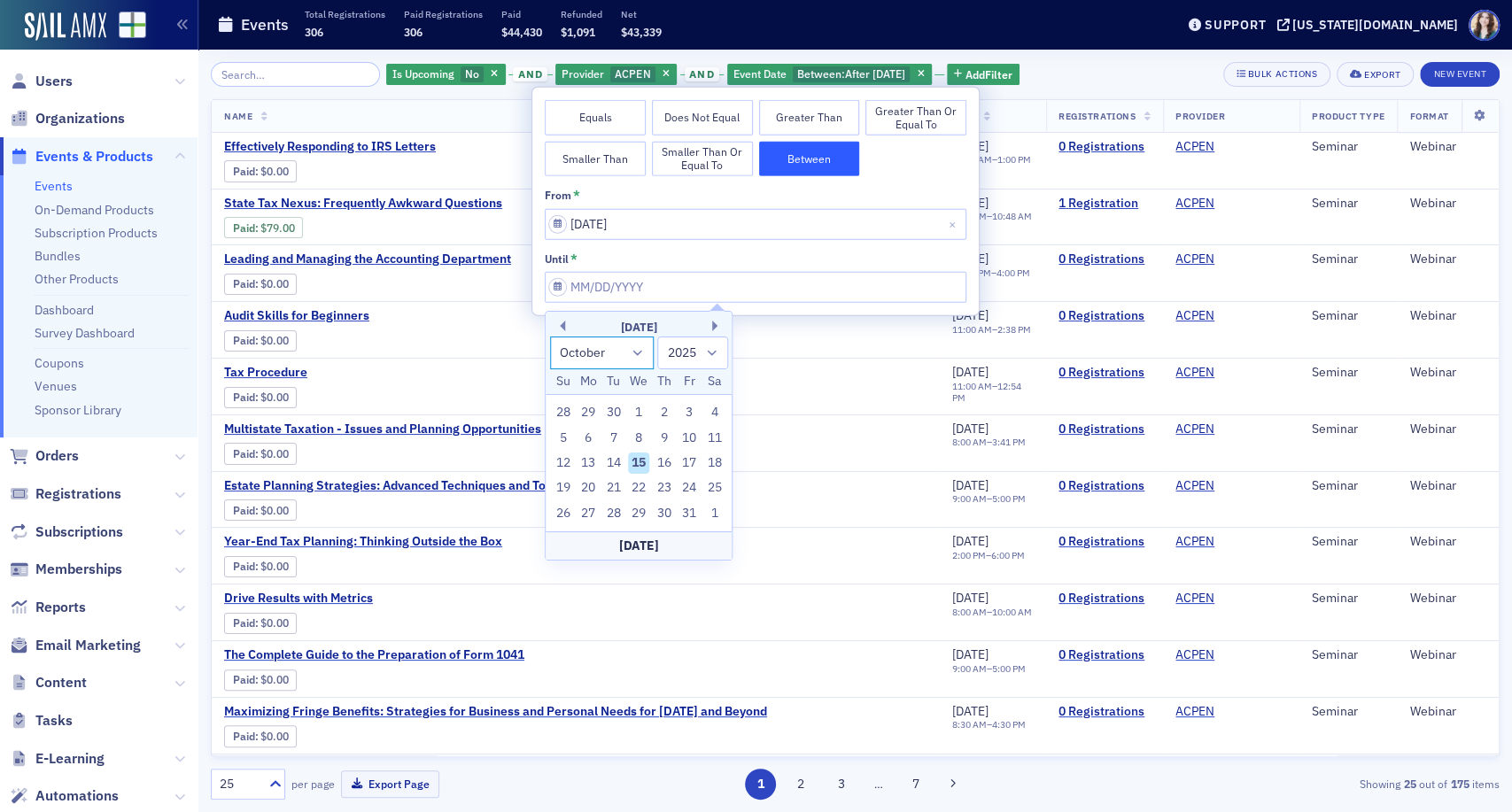
click at [637, 356] on select "January February March April May June July August September October November De…" at bounding box center [602, 352] width 105 height 32
select select "8"
click at [550, 336] on select "January February March April May June July August September October November De…" at bounding box center [602, 352] width 105 height 32
click at [614, 515] on div "30" at bounding box center [614, 514] width 22 height 22
type input "[DATE]"
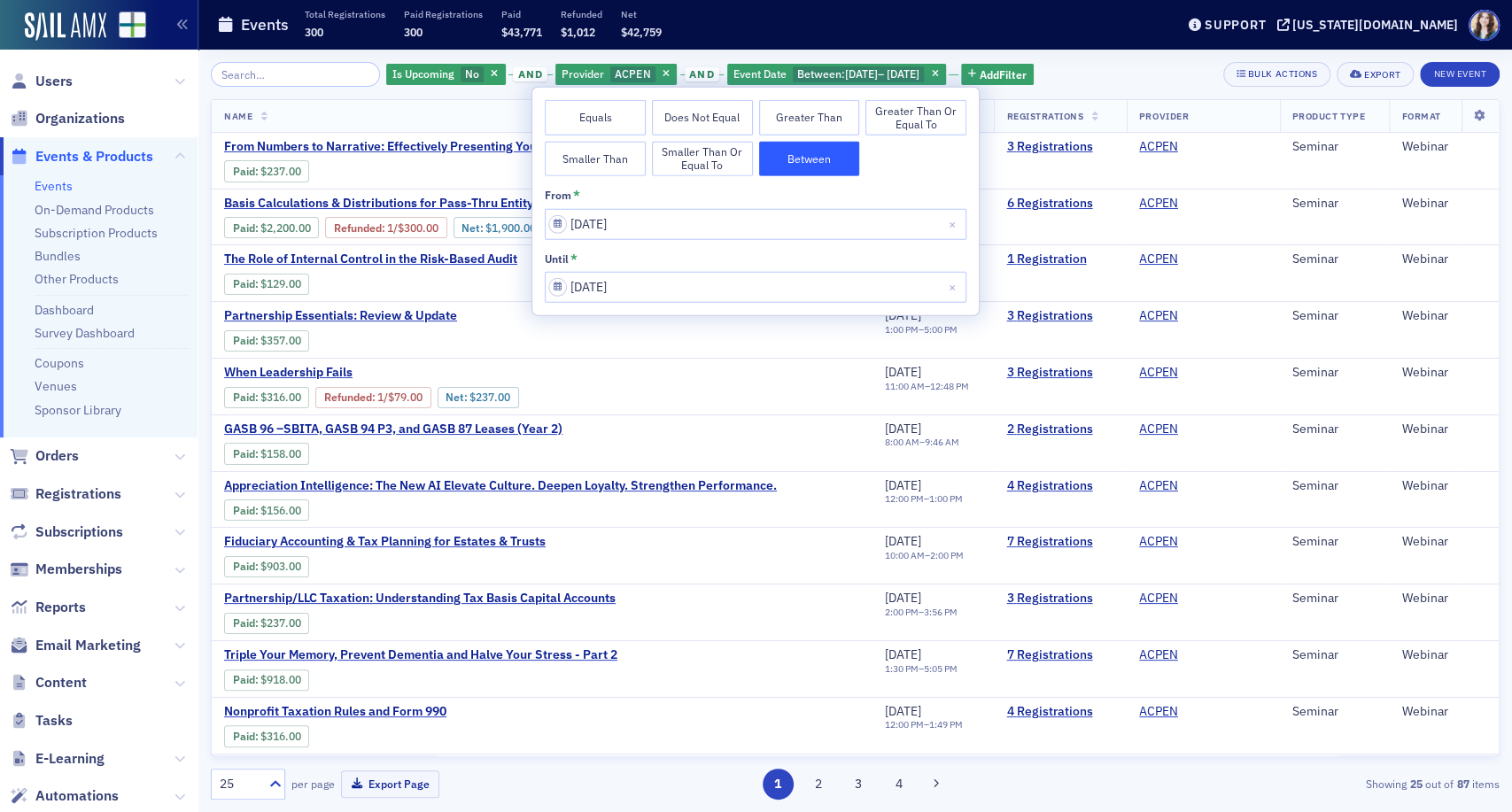
click at [1151, 65] on div "Is Upcoming No and Provider ACPEN and Event Date Between : [DATE] – [DATE] Add …" at bounding box center [855, 74] width 1288 height 25
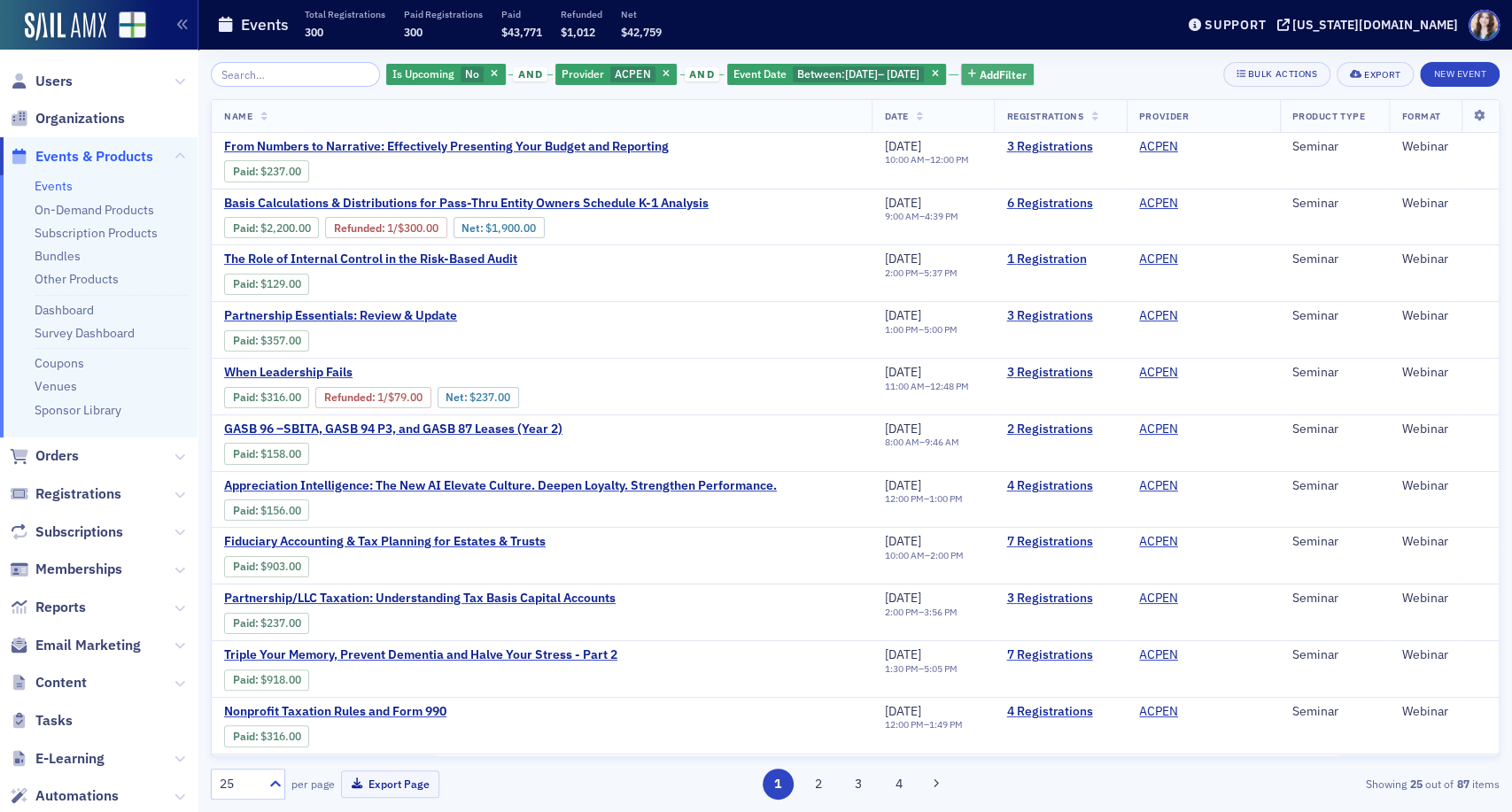
click at [1027, 73] on span "Add Filter" at bounding box center [1003, 75] width 47 height 16
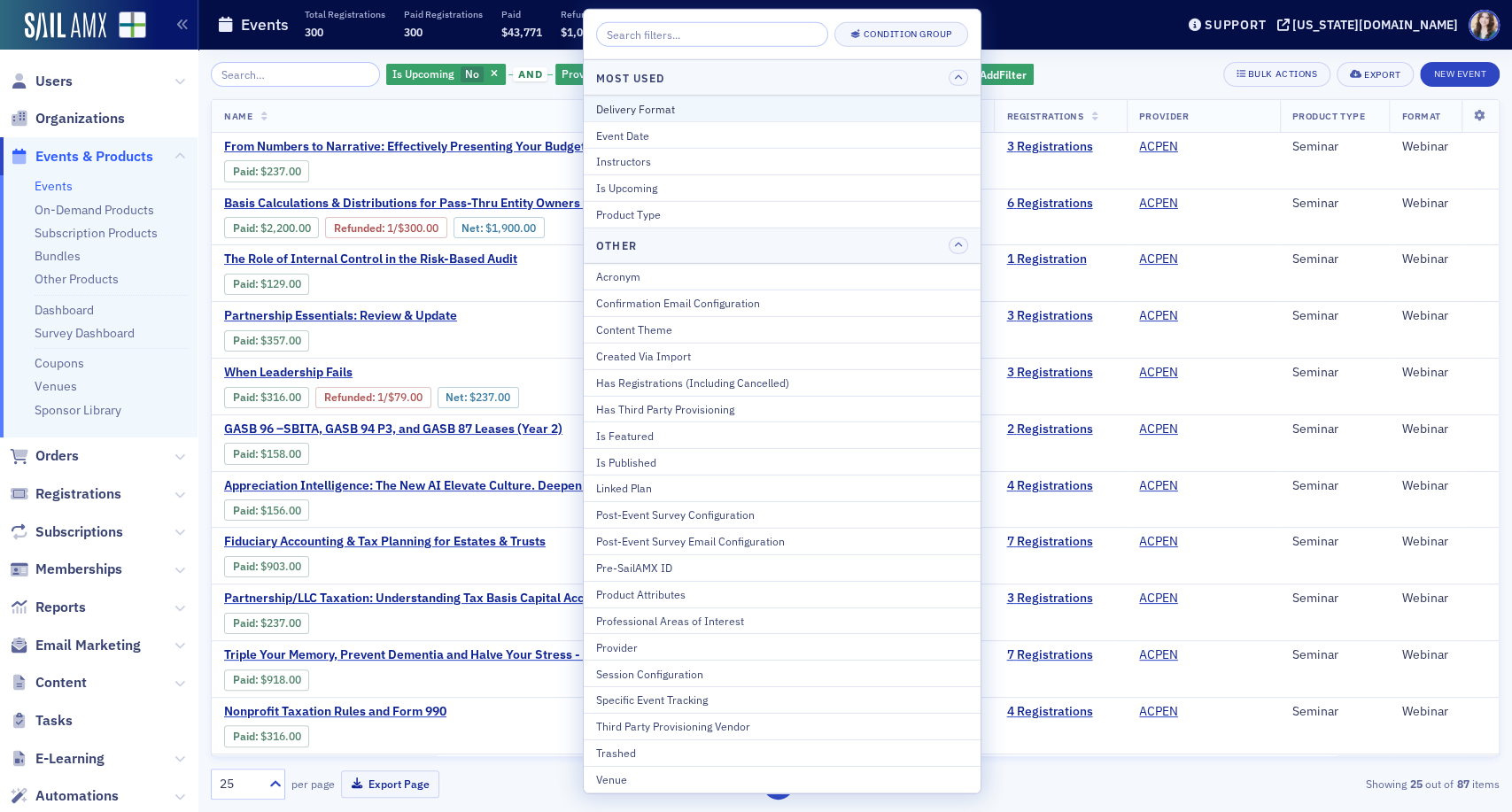
click at [720, 101] on div "Delivery Format" at bounding box center [781, 108] width 372 height 16
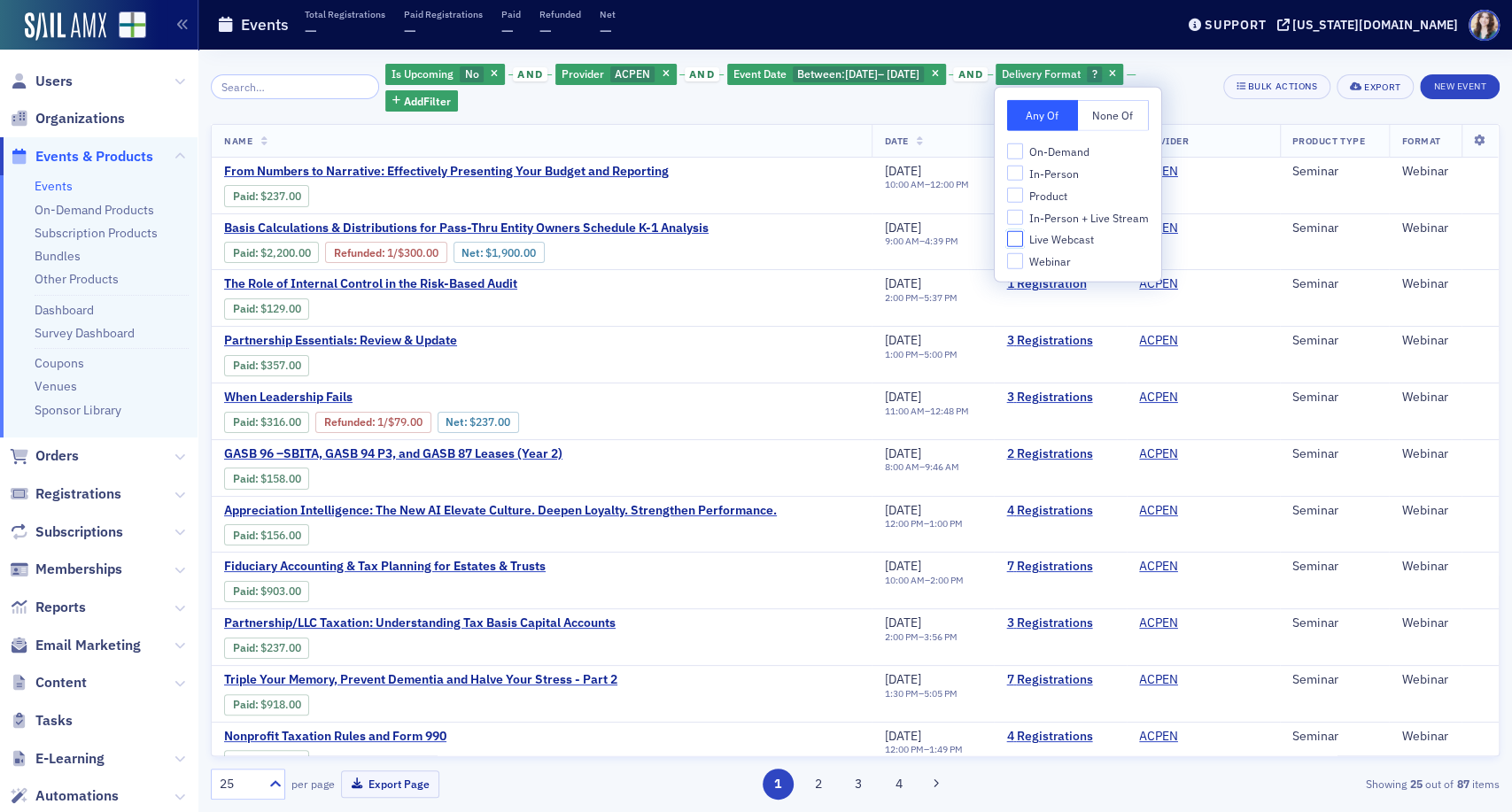
click at [1013, 237] on input "Live Webcast" at bounding box center [1015, 239] width 16 height 16
checkbox input "true"
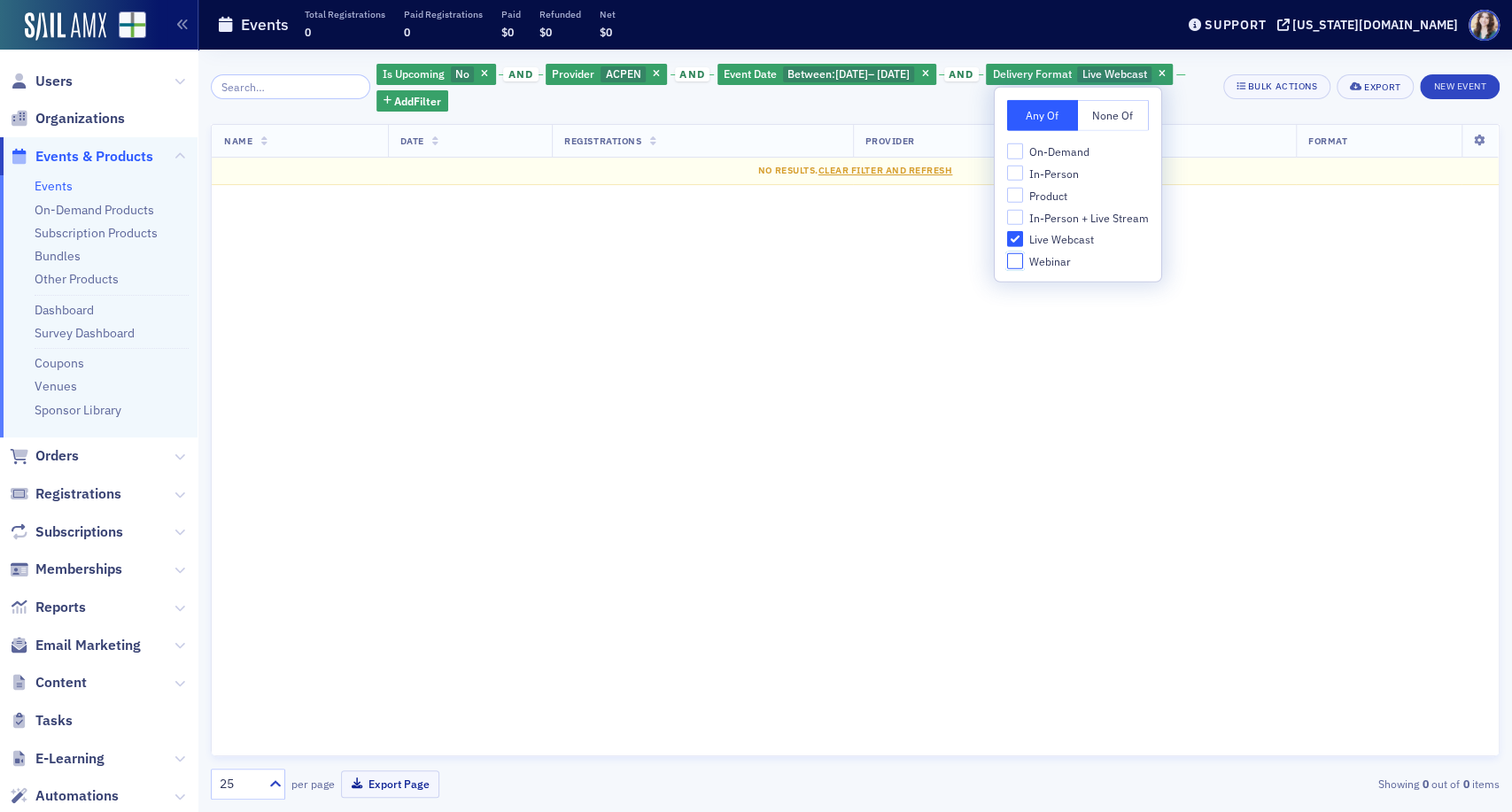
click at [1013, 263] on input "Webinar" at bounding box center [1015, 261] width 16 height 16
checkbox input "true"
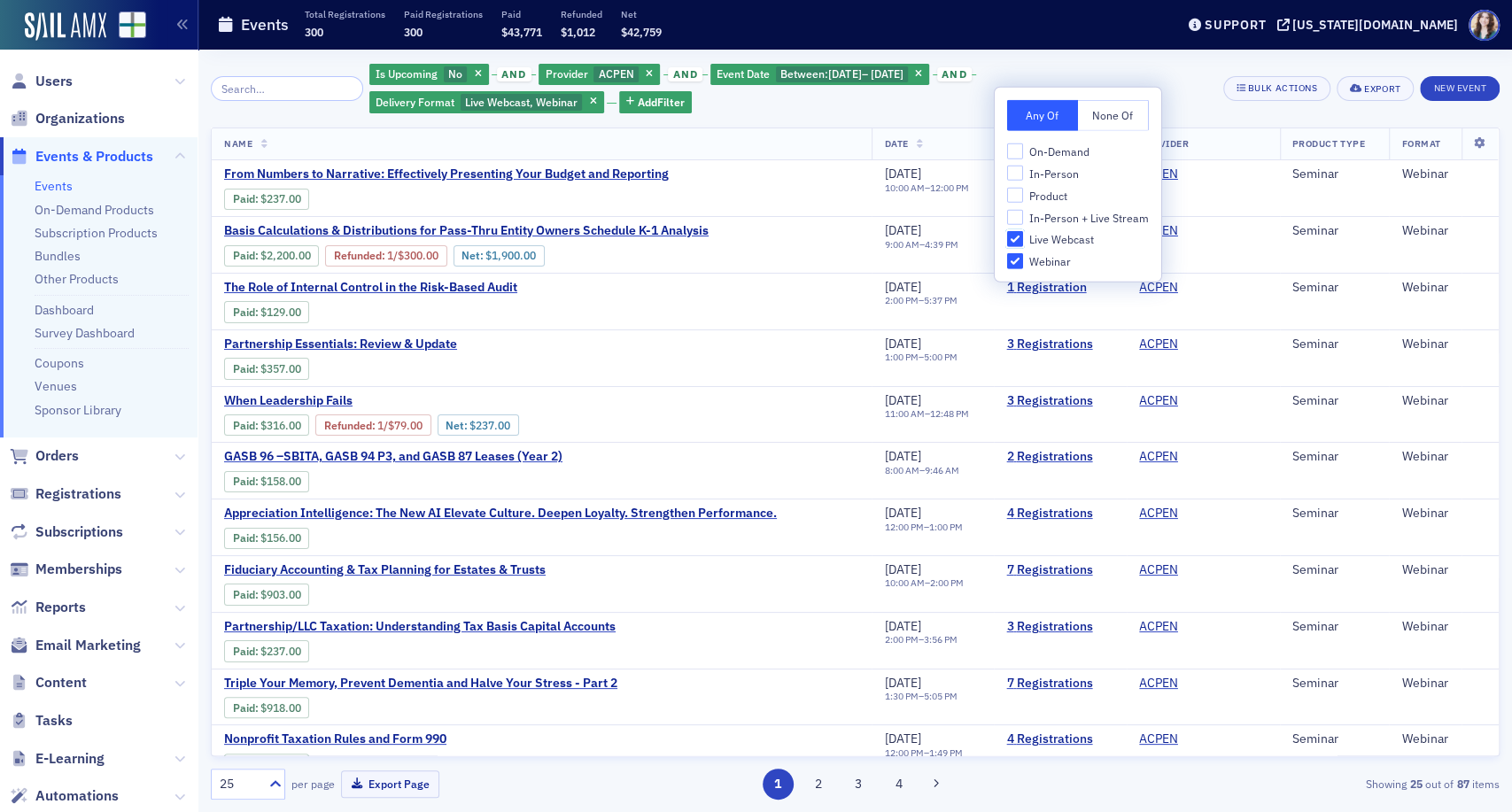
click at [1018, 237] on input "Live Webcast" at bounding box center [1015, 239] width 16 height 16
checkbox input "false"
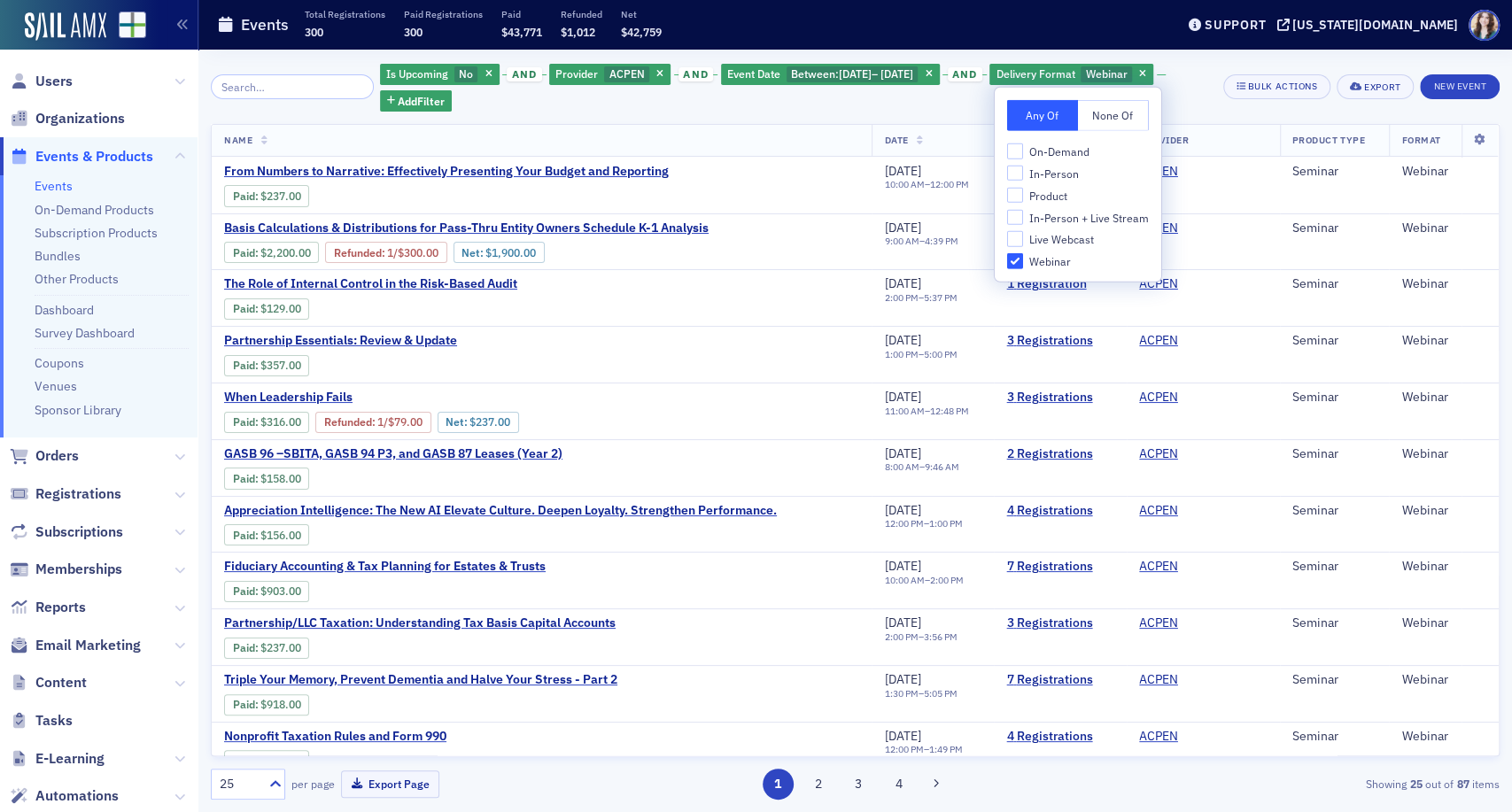
click at [1018, 250] on div "On-Demand In-Person Product In-Person + Live Stream Live Webcast Webinar" at bounding box center [1078, 206] width 142 height 126
click at [1016, 262] on input "Webinar" at bounding box center [1015, 261] width 16 height 16
checkbox input "false"
click at [1187, 73] on div "Is Upcoming No and Provider ACPEN and Event Date Between : [DATE] – [DATE] and …" at bounding box center [797, 86] width 825 height 50
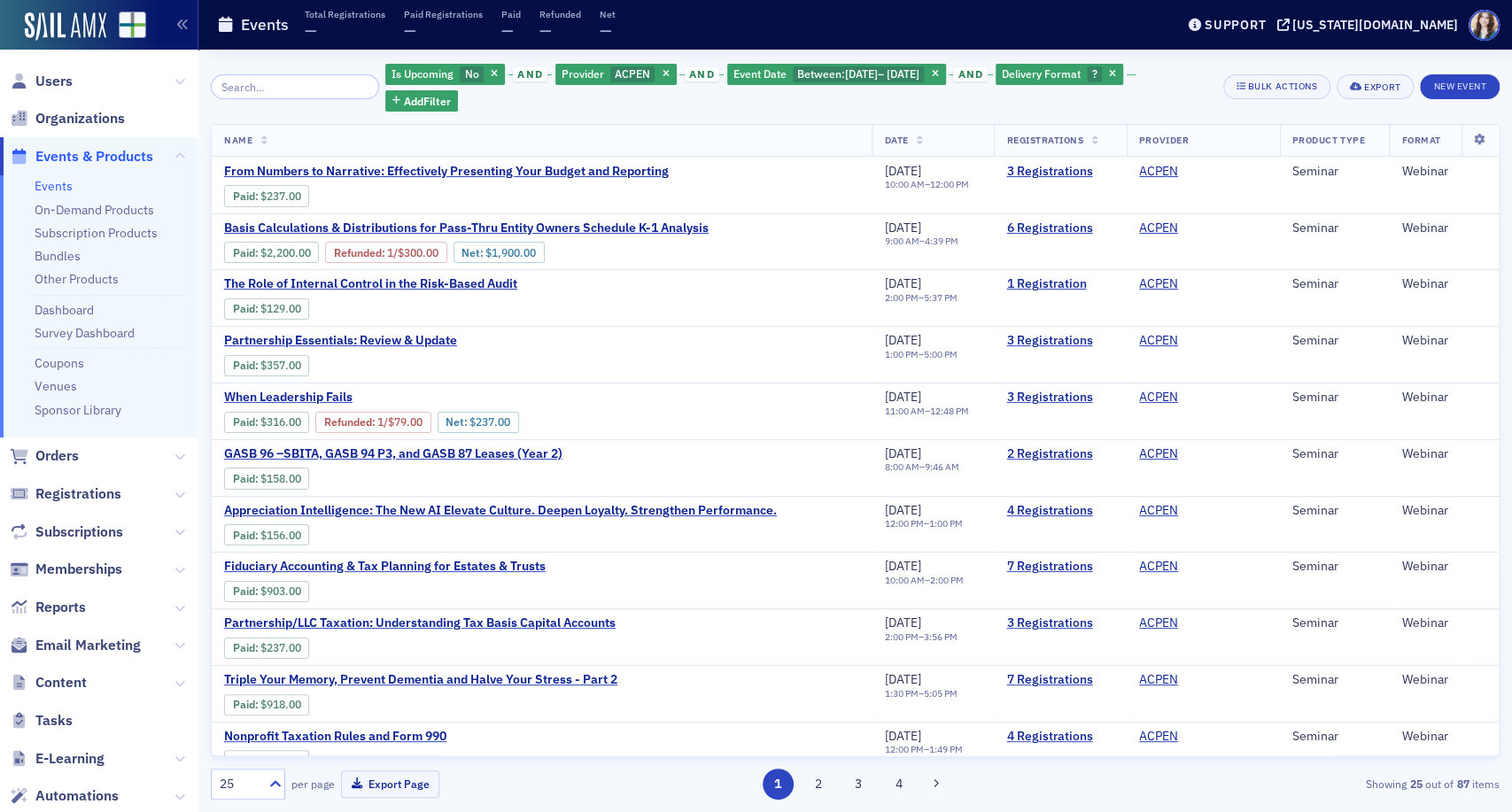
click at [1187, 73] on div "Is Upcoming No and Provider ACPEN and Event Date Between : [DATE] – [DATE] and …" at bounding box center [797, 86] width 825 height 50
click at [468, 102] on div "Is Upcoming No and Provider ACPEN and Event Date Between : [DATE] – [DATE] and …" at bounding box center [797, 86] width 825 height 50
click at [1070, 70] on span "Delivery Format" at bounding box center [1041, 74] width 78 height 14
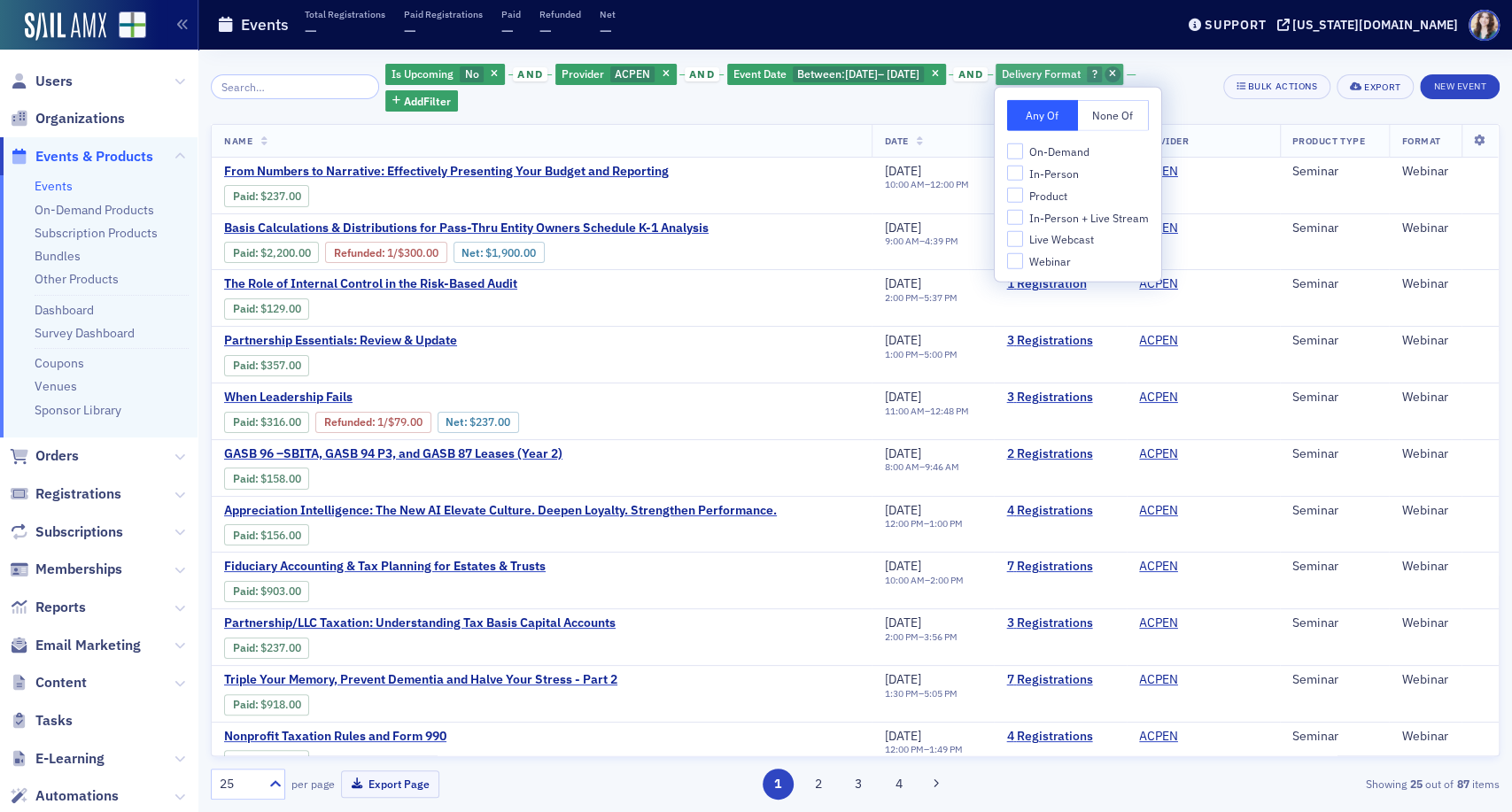
click at [1116, 71] on icon "button" at bounding box center [1112, 75] width 7 height 10
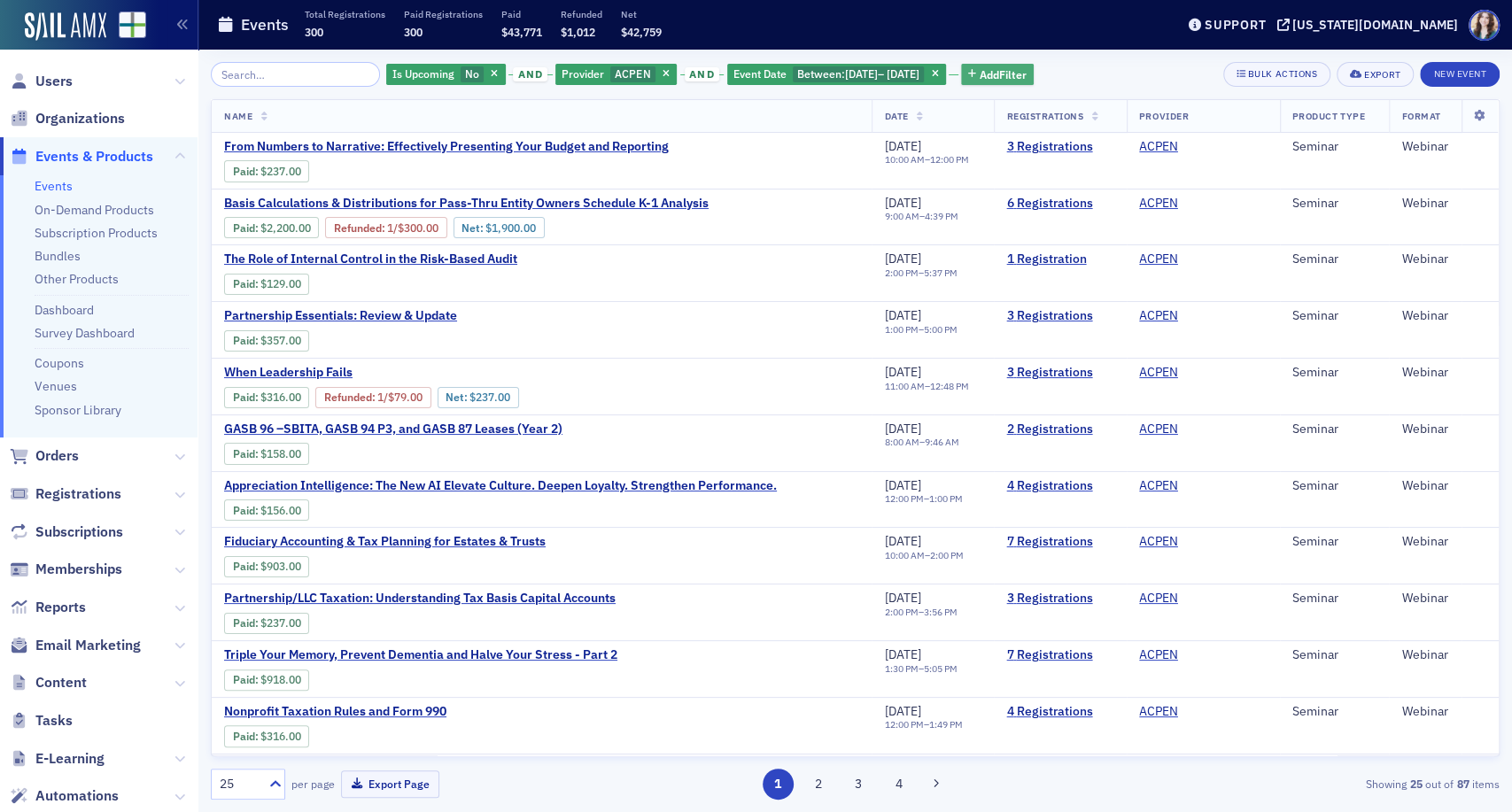
click at [1027, 71] on span "Add Filter" at bounding box center [1003, 75] width 47 height 16
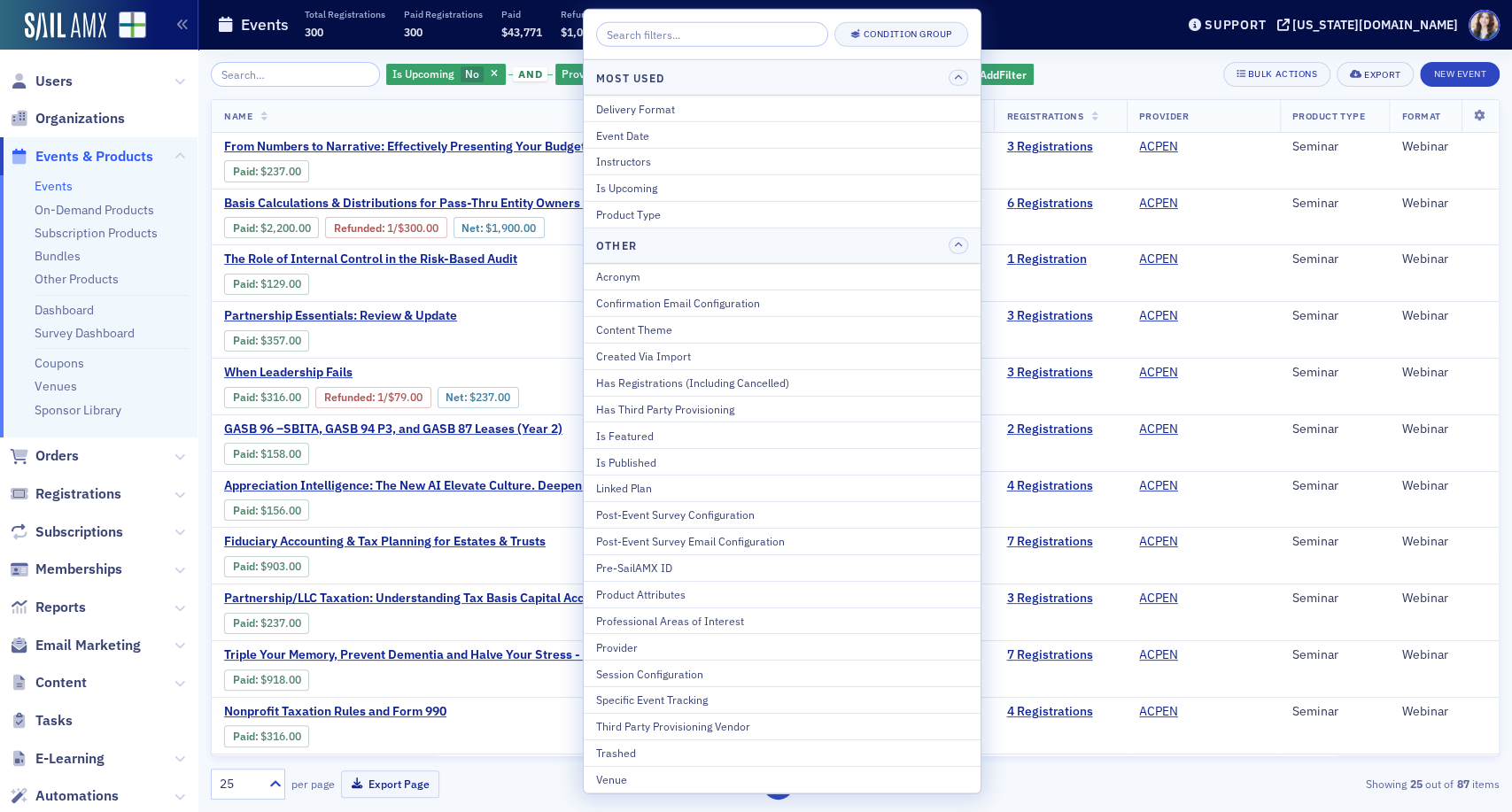
click at [1113, 72] on div "Is Upcoming No and Provider ACPEN and Event Date Between : [DATE] – [DATE] Add …" at bounding box center [855, 74] width 1288 height 25
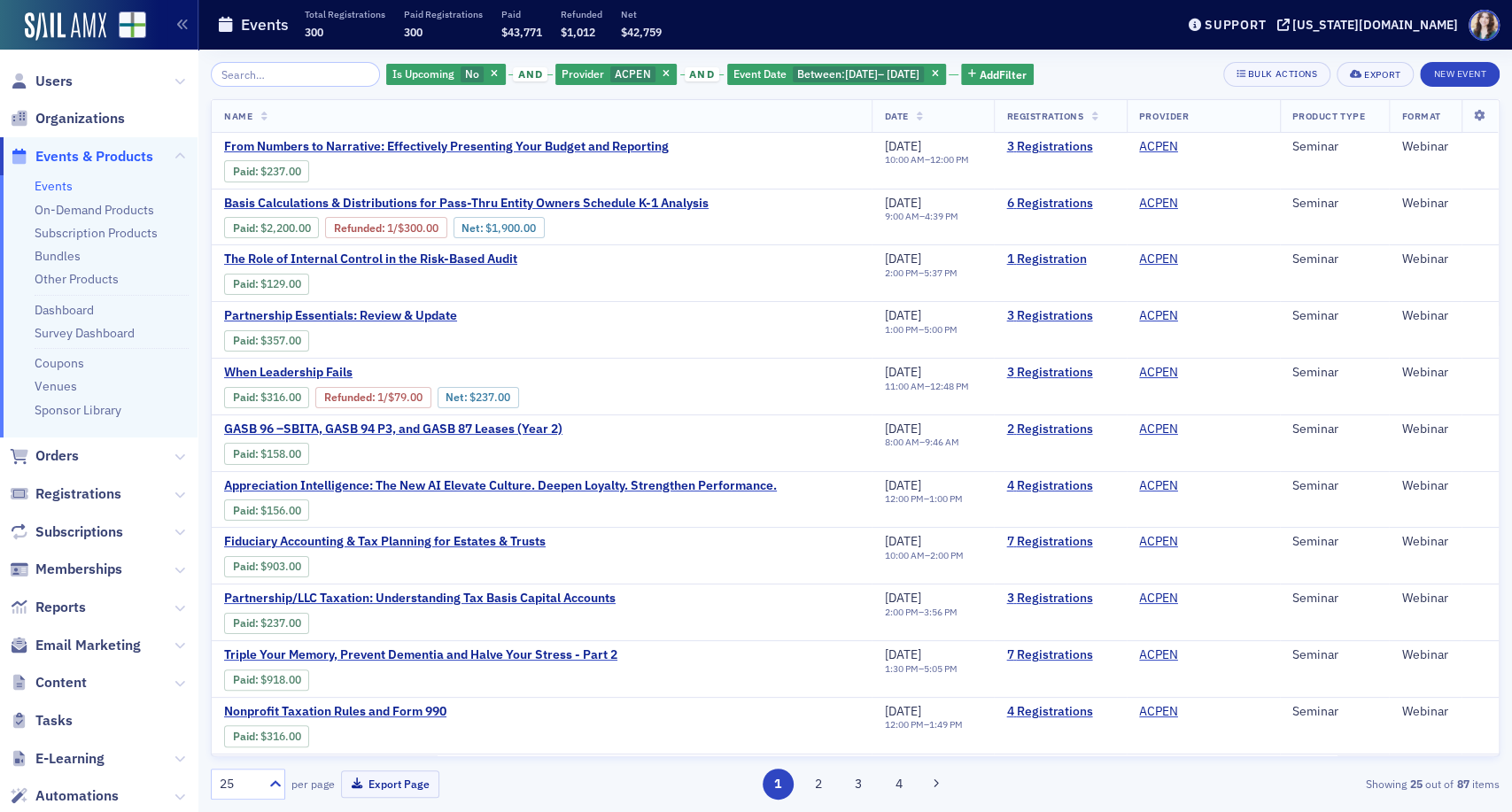
click at [1148, 69] on div "Is Upcoming No and Provider ACPEN and Event Date Between : [DATE] – [DATE] Add …" at bounding box center [855, 74] width 1288 height 25
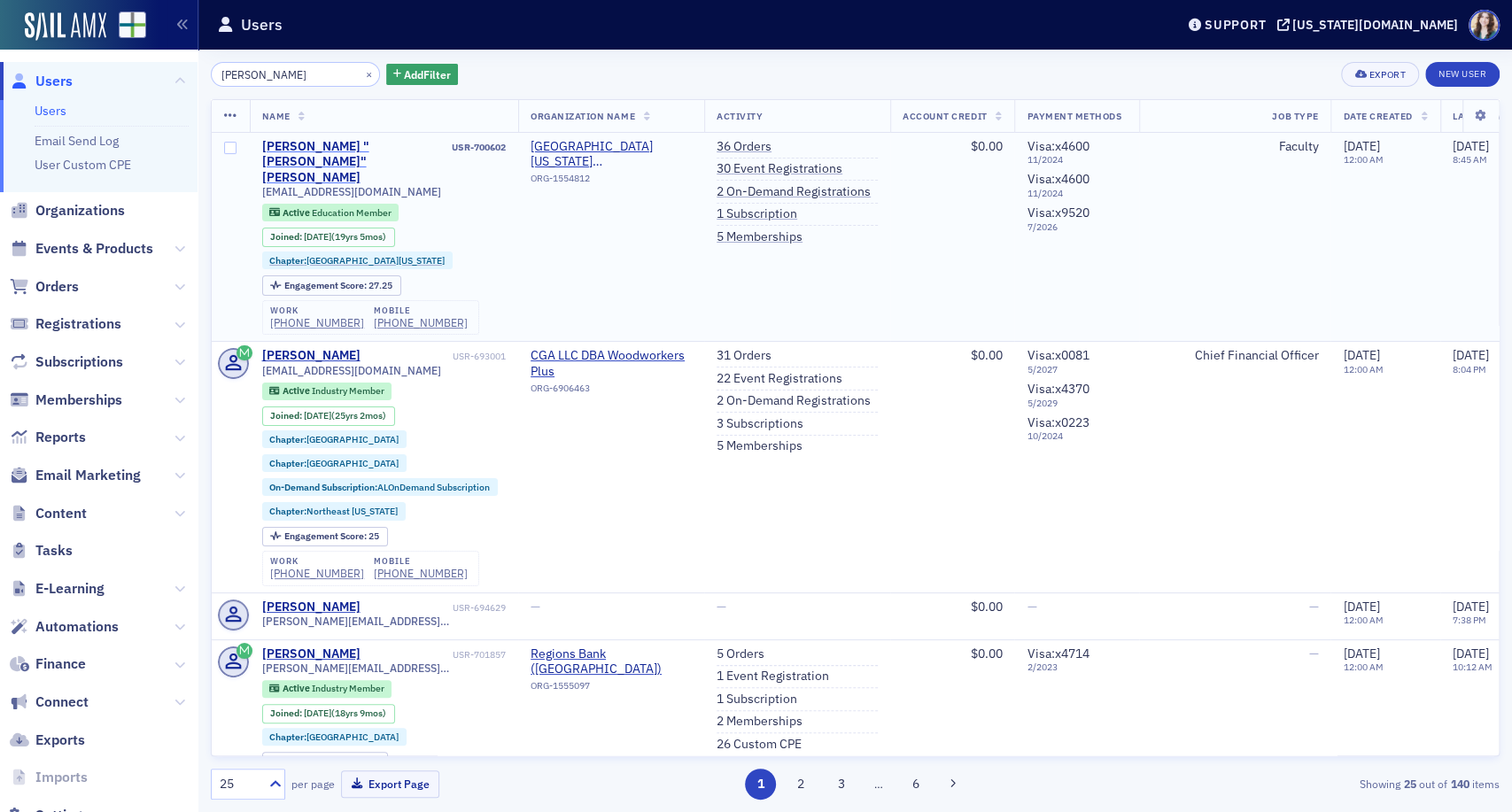
type input "amanda barksdale"
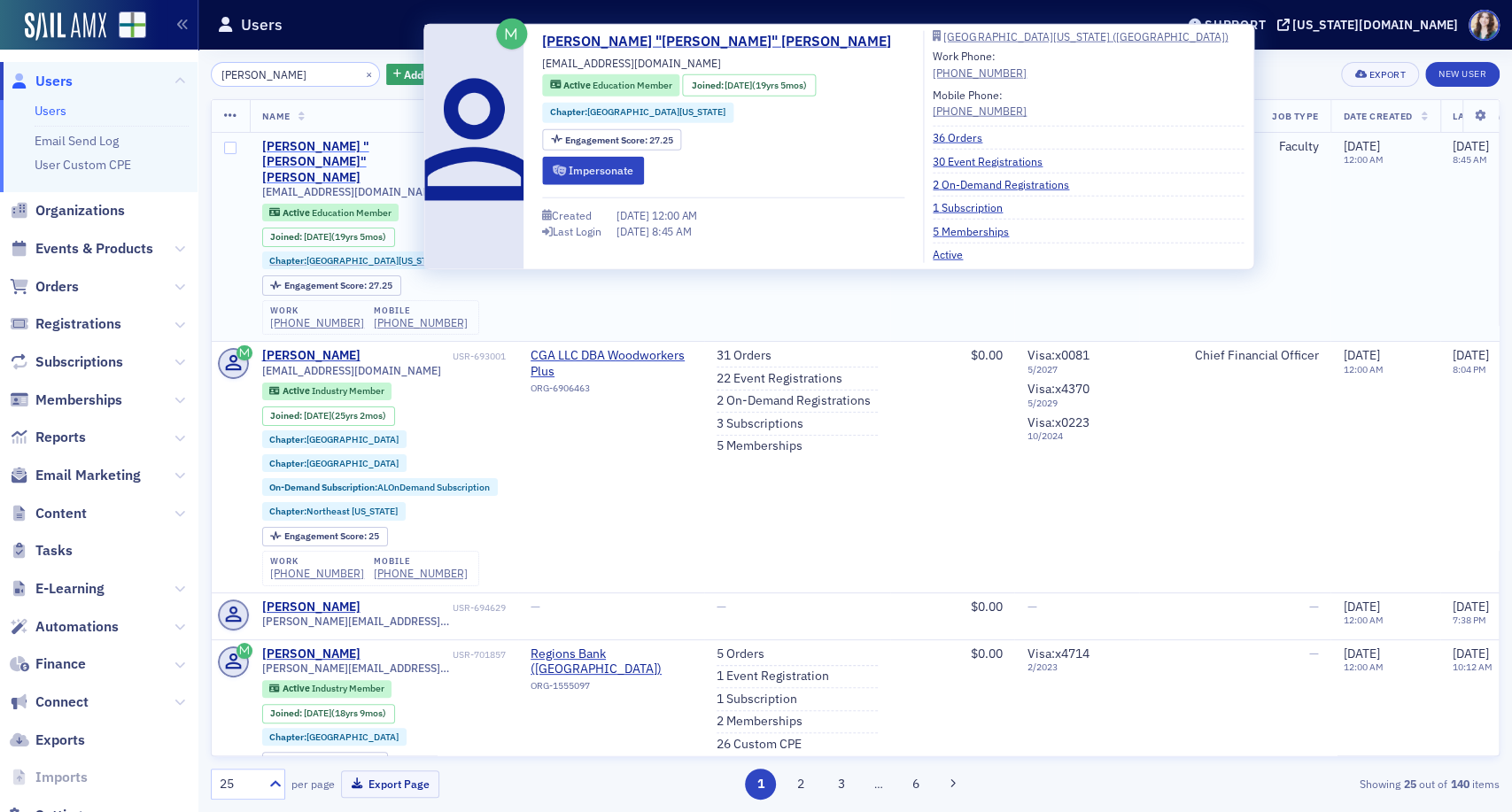
click at [348, 143] on div "[PERSON_NAME] "[PERSON_NAME]" [PERSON_NAME]" at bounding box center [355, 163] width 187 height 47
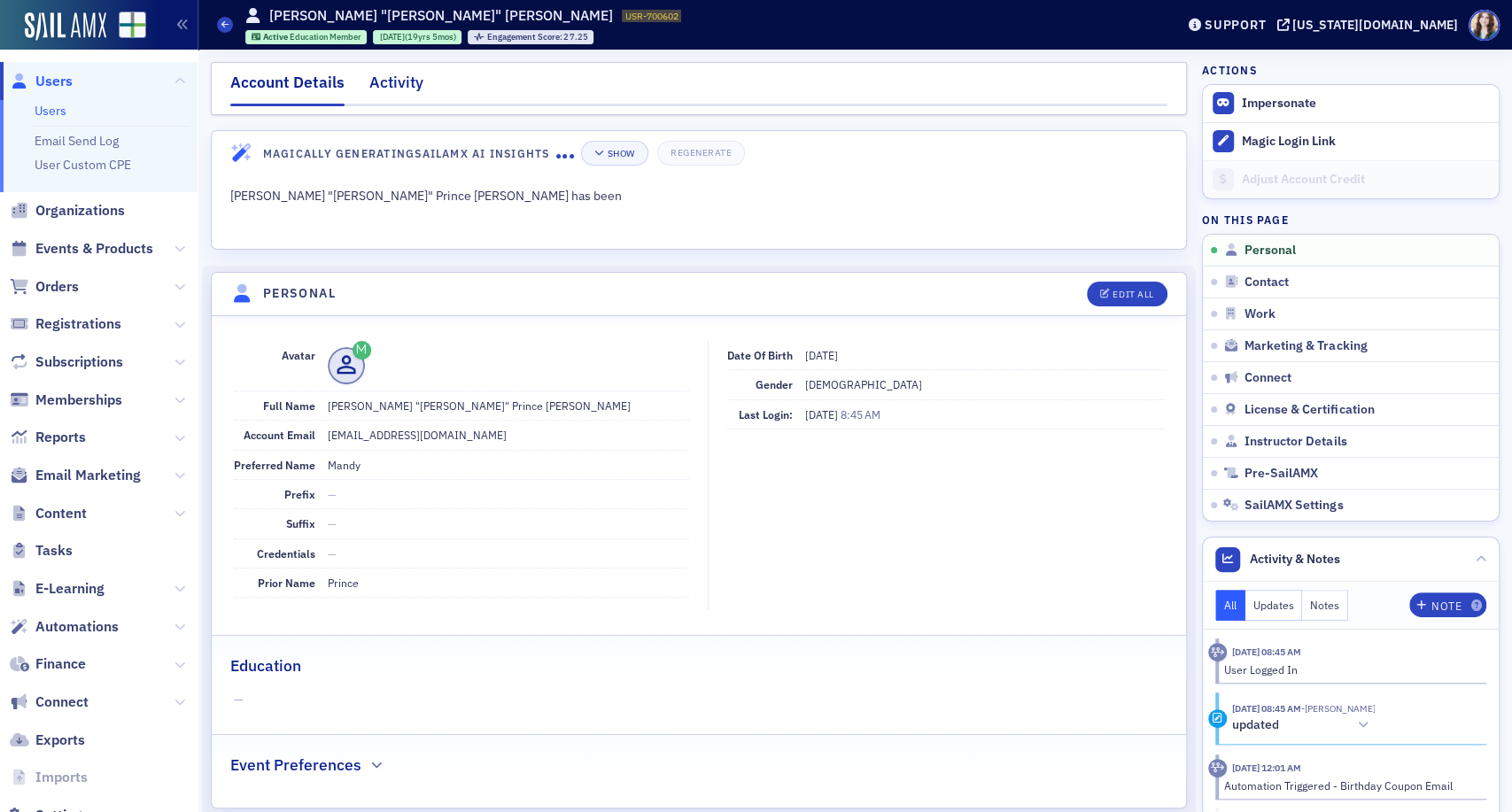
click at [408, 79] on div "Activity" at bounding box center [396, 86] width 54 height 32
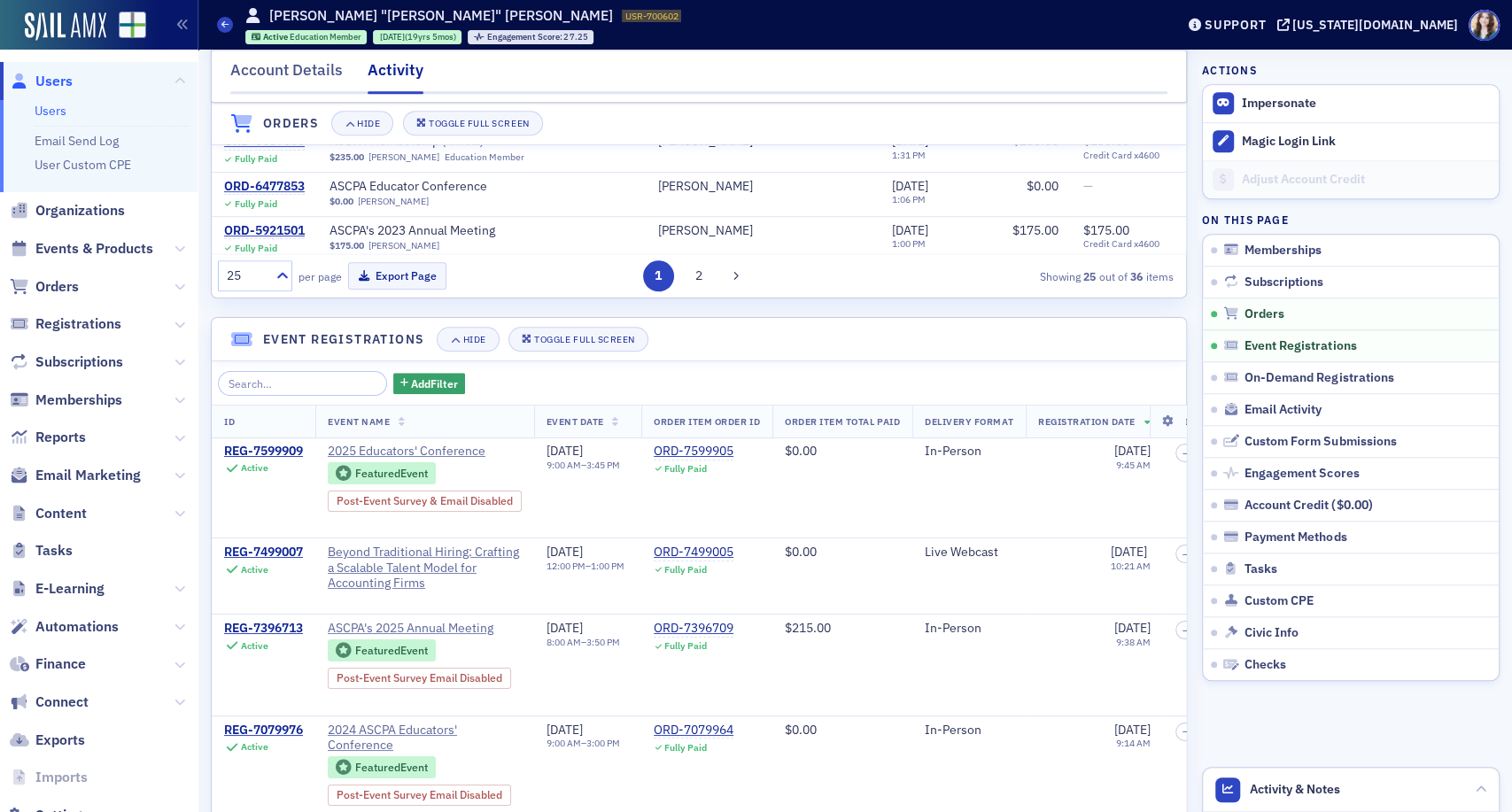
scroll to position [1083, 0]
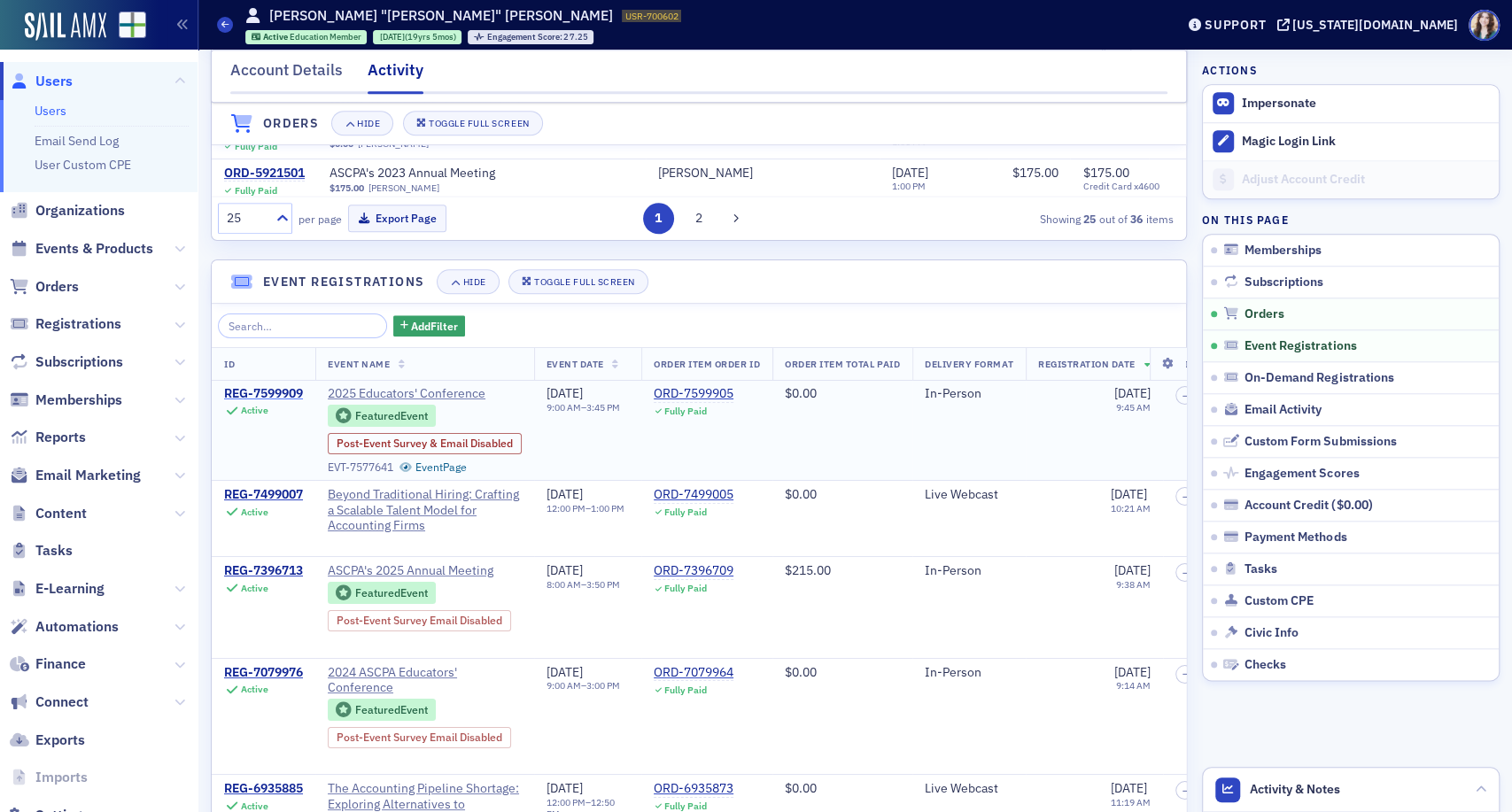
click at [229, 402] on div "REG-7599909" at bounding box center [264, 394] width 78 height 16
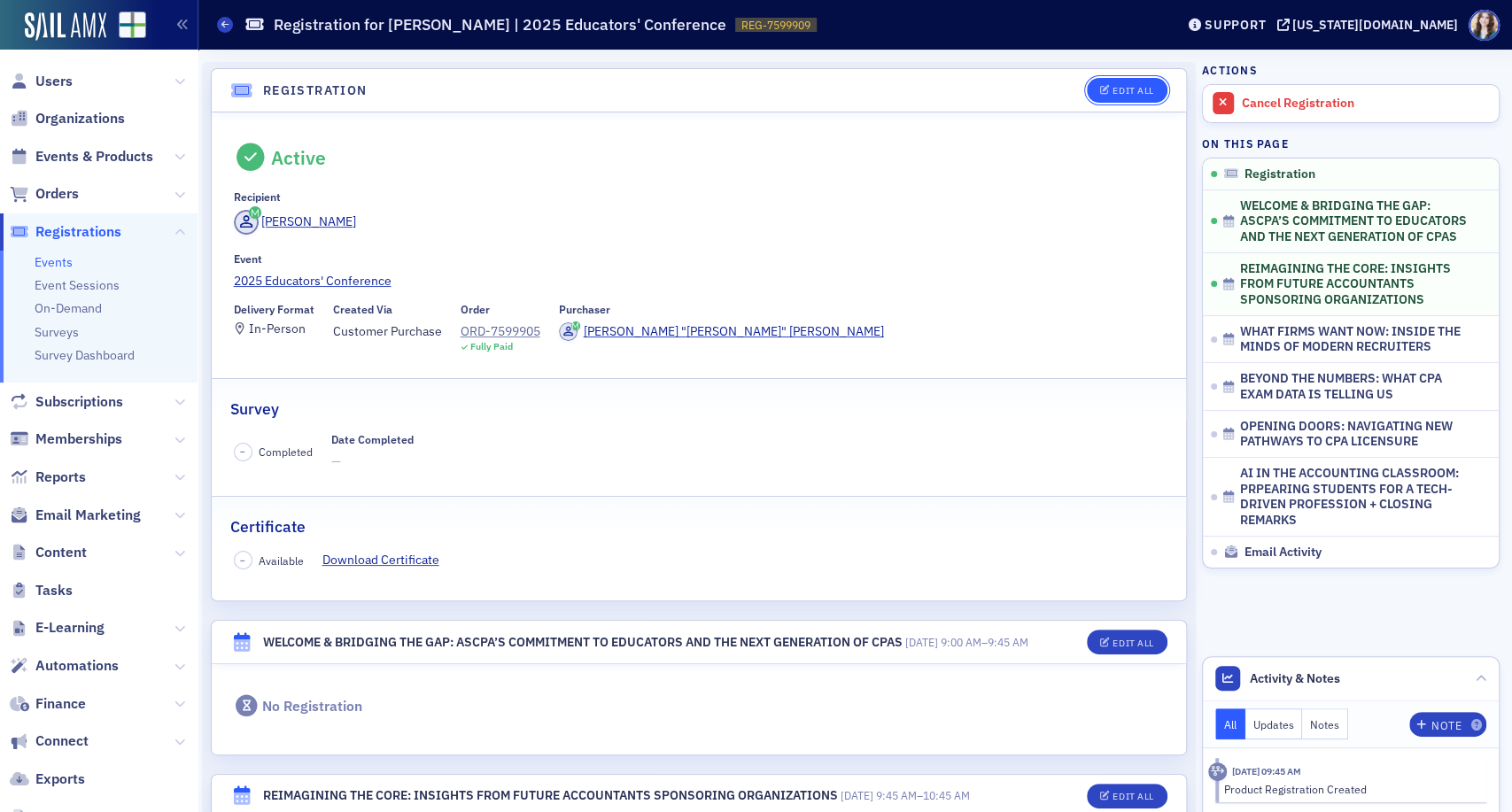
click at [1120, 97] on button "Edit All" at bounding box center [1126, 89] width 79 height 25
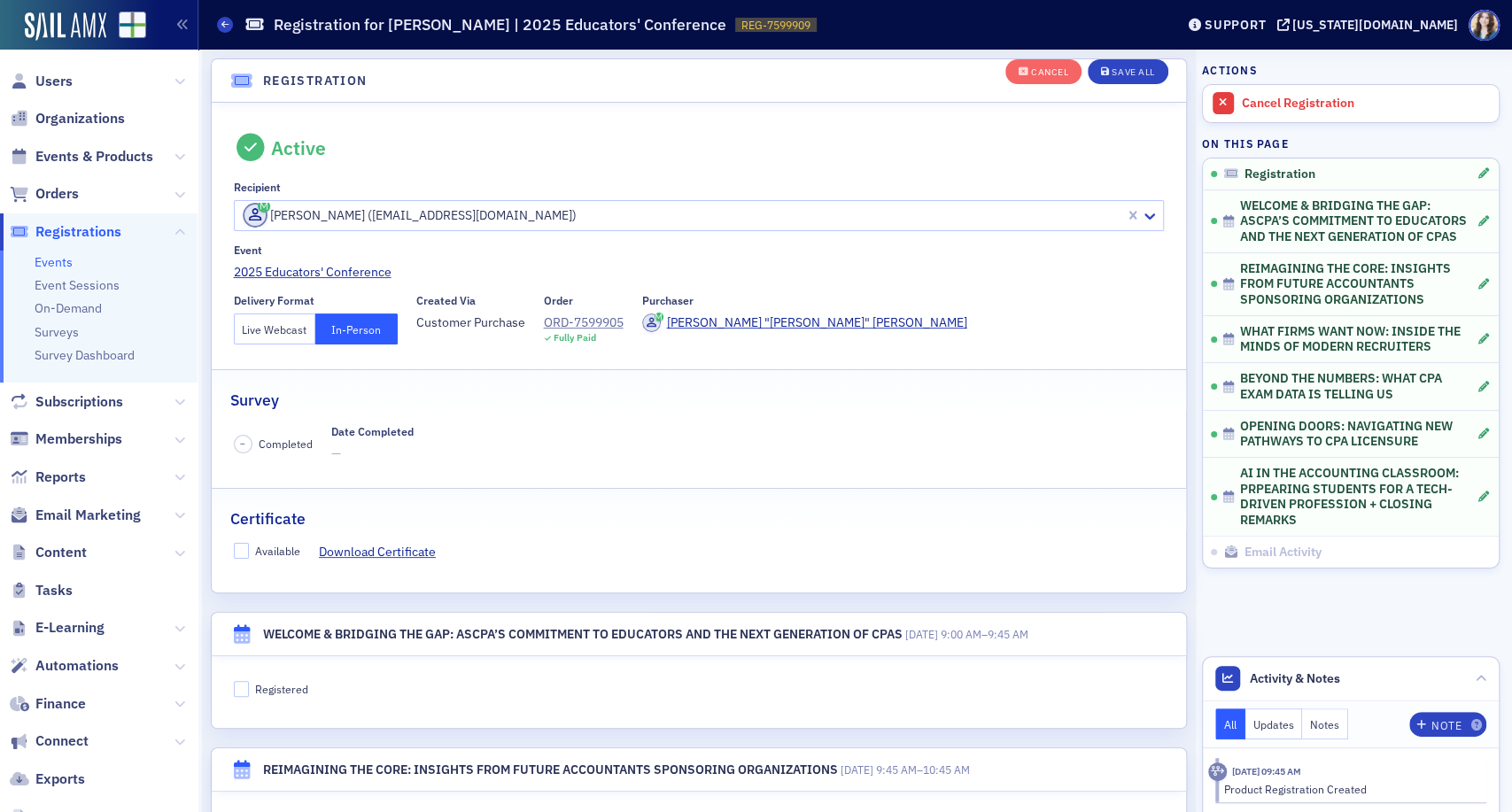
click at [268, 323] on button "Live Webcast" at bounding box center [275, 330] width 82 height 31
click at [1122, 68] on div "Save All" at bounding box center [1133, 73] width 42 height 10
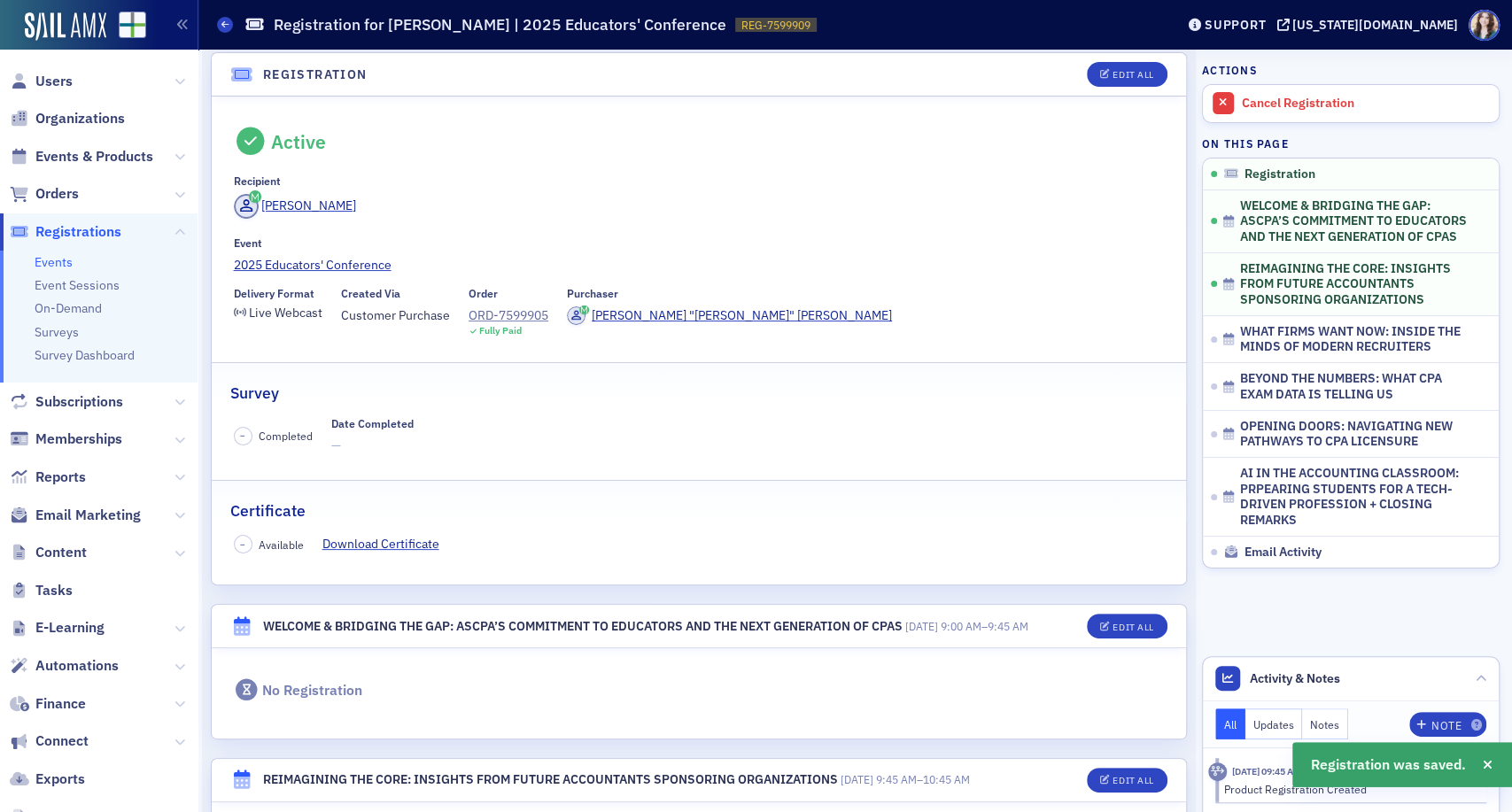
scroll to position [0, 0]
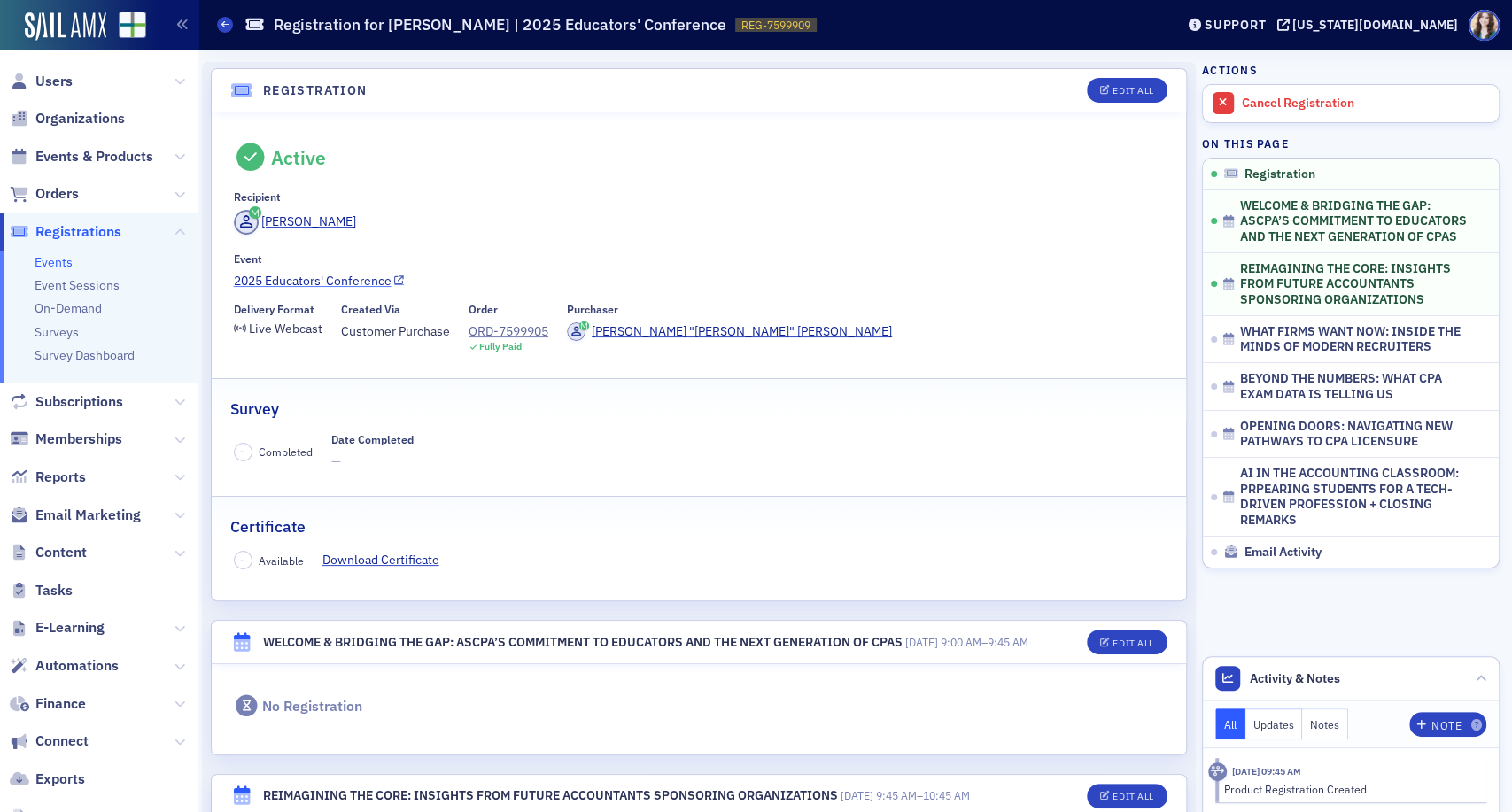
click at [301, 278] on link "2025 Educators' Conference" at bounding box center [698, 280] width 931 height 19
